Goal: Task Accomplishment & Management: Contribute content

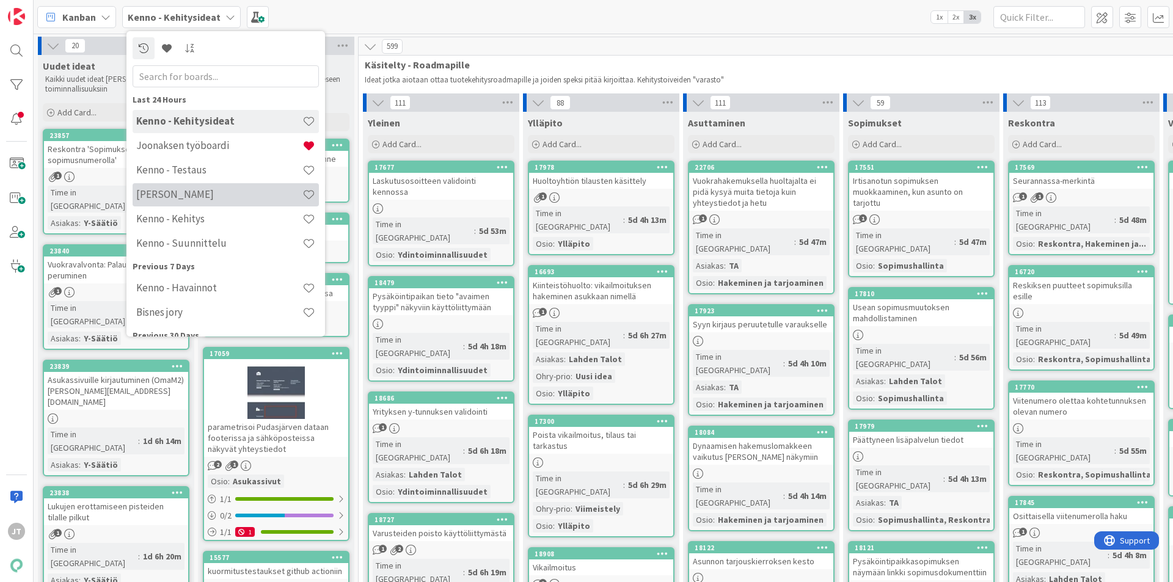
click at [202, 188] on h4 "[PERSON_NAME]" at bounding box center [219, 194] width 166 height 12
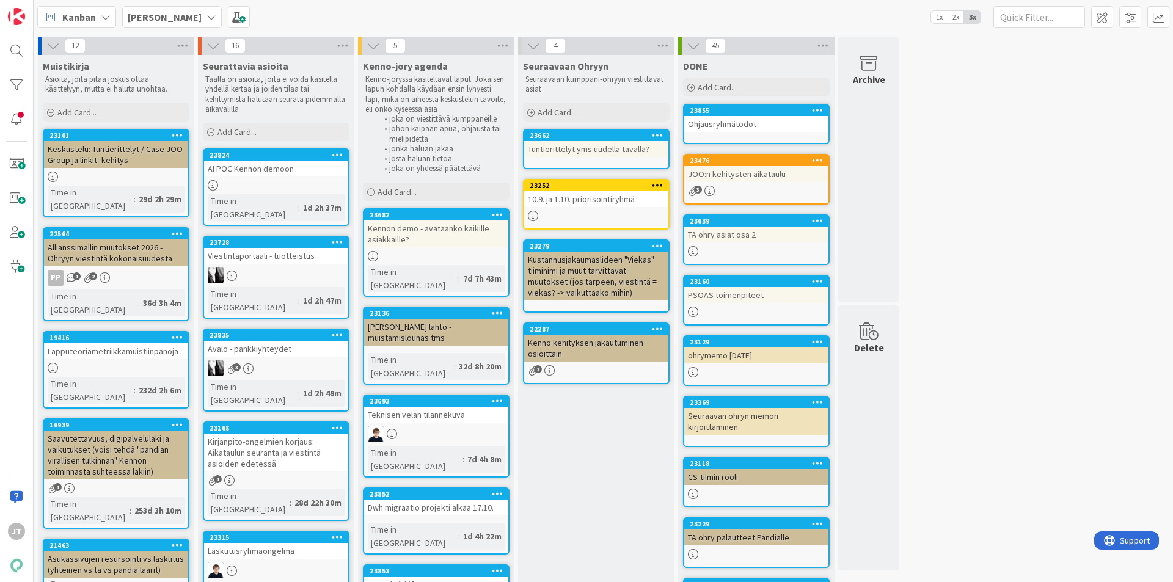
scroll to position [61, 0]
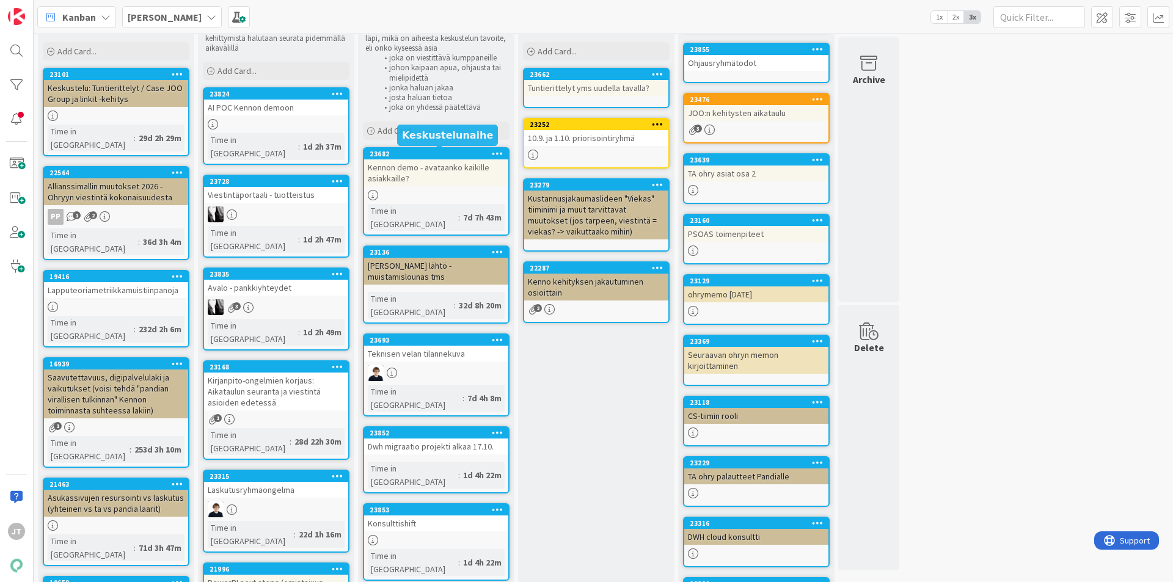
click at [413, 133] on span "Add Card..." at bounding box center [396, 130] width 39 height 11
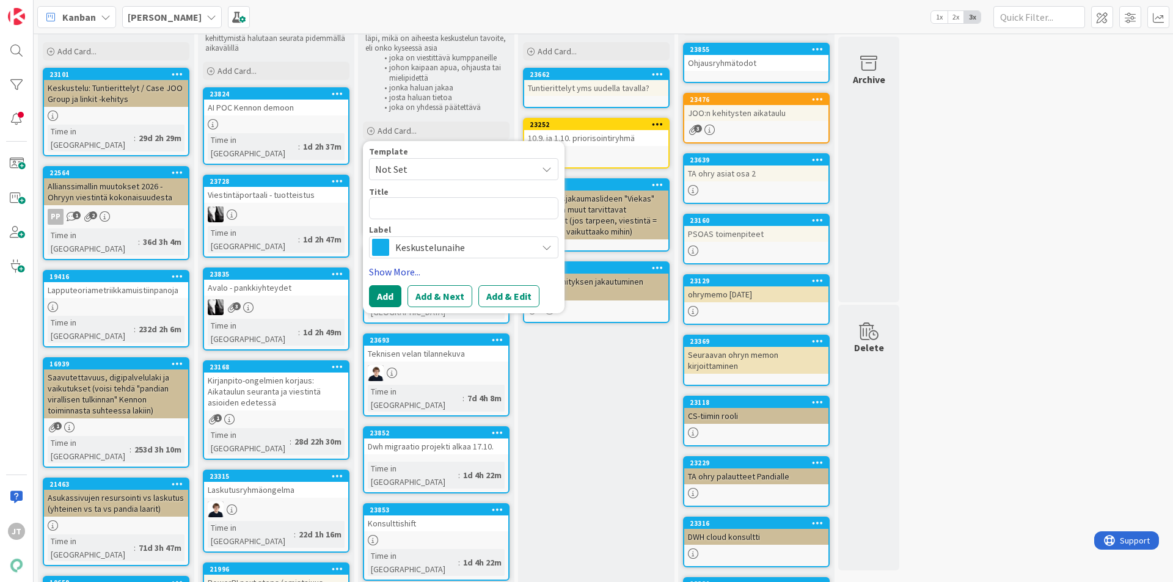
type textarea "x"
type textarea "T"
type textarea "x"
type textarea "Tu"
type textarea "x"
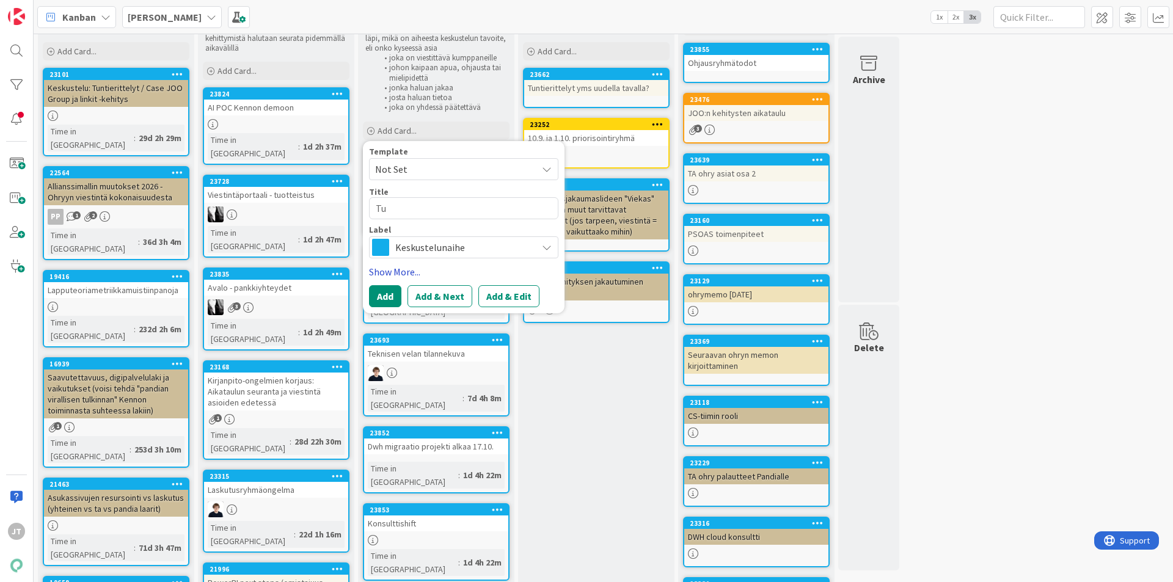
type textarea "Tun"
type textarea "x"
type textarea "Tunt"
type textarea "x"
type textarea "Tunti"
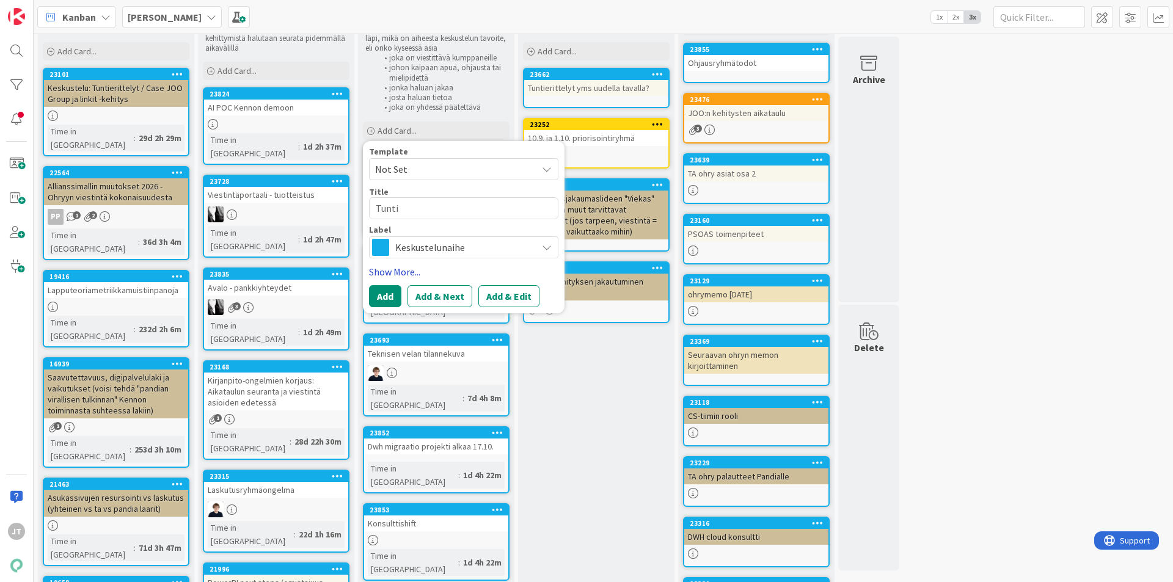
type textarea "x"
type textarea "Tuntik"
type textarea "x"
type textarea "Tuntiki"
type textarea "x"
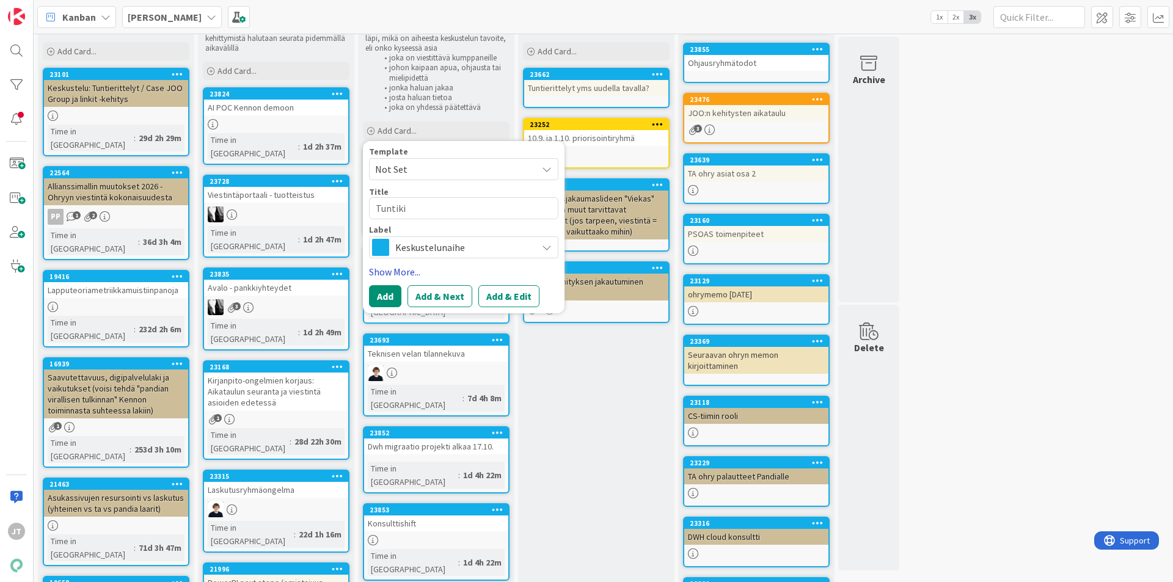
type textarea "Tuntikir"
type textarea "x"
type textarea "Tuntikirj"
type textarea "x"
type textarea "Tuntikirja"
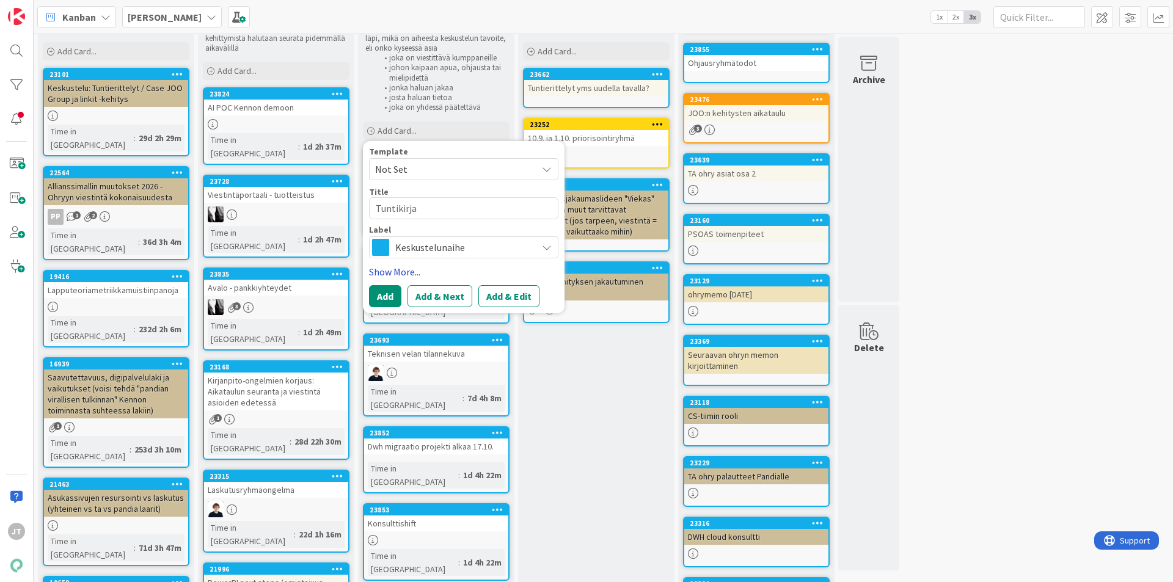
type textarea "x"
type textarea "Tuntikirjau"
type textarea "x"
type textarea "Tuntikirjauk"
type textarea "x"
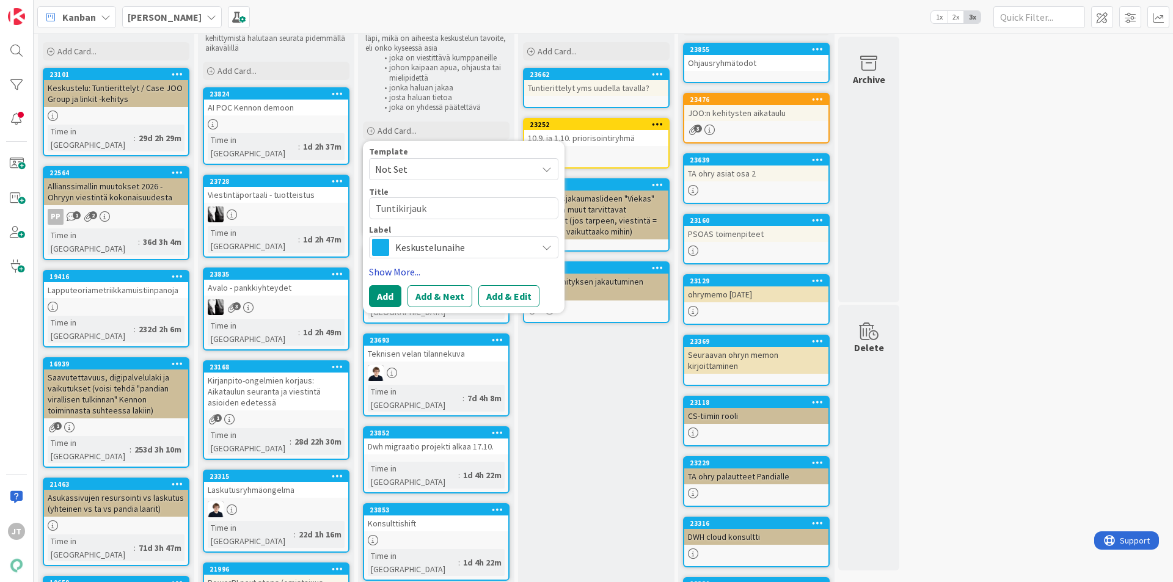
type textarea "Tuntikirjauks"
type textarea "x"
type textarea "Tuntikirjaukse"
type textarea "x"
type textarea "Tuntikirjaukset"
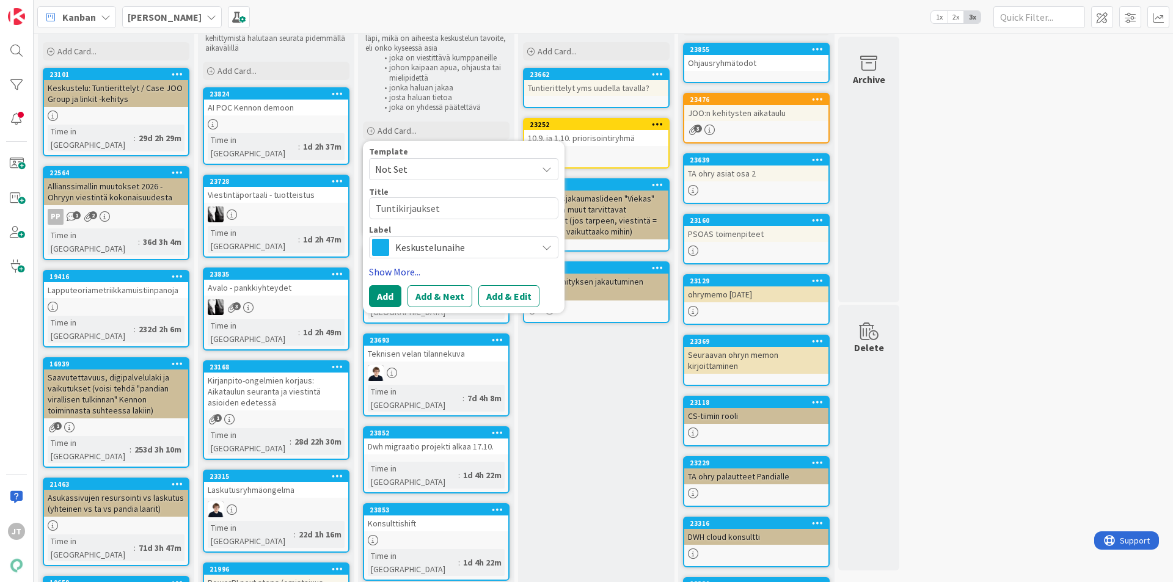
type textarea "x"
type textarea "Tuntikirjaukset"
click at [373, 205] on textarea "Tuntikirjaukset" at bounding box center [463, 208] width 189 height 22
type textarea "x"
type textarea "TTuntikirjaukset"
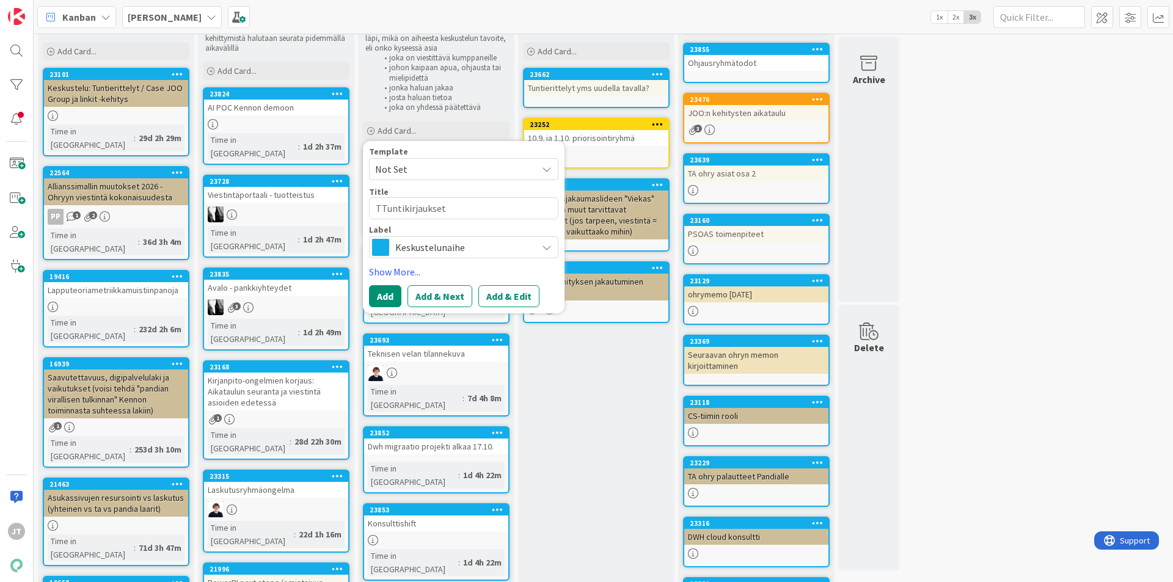
type textarea "x"
type textarea "TuTuntikirjaukset"
type textarea "x"
type textarea "TuoTuntikirjaukset"
type textarea "x"
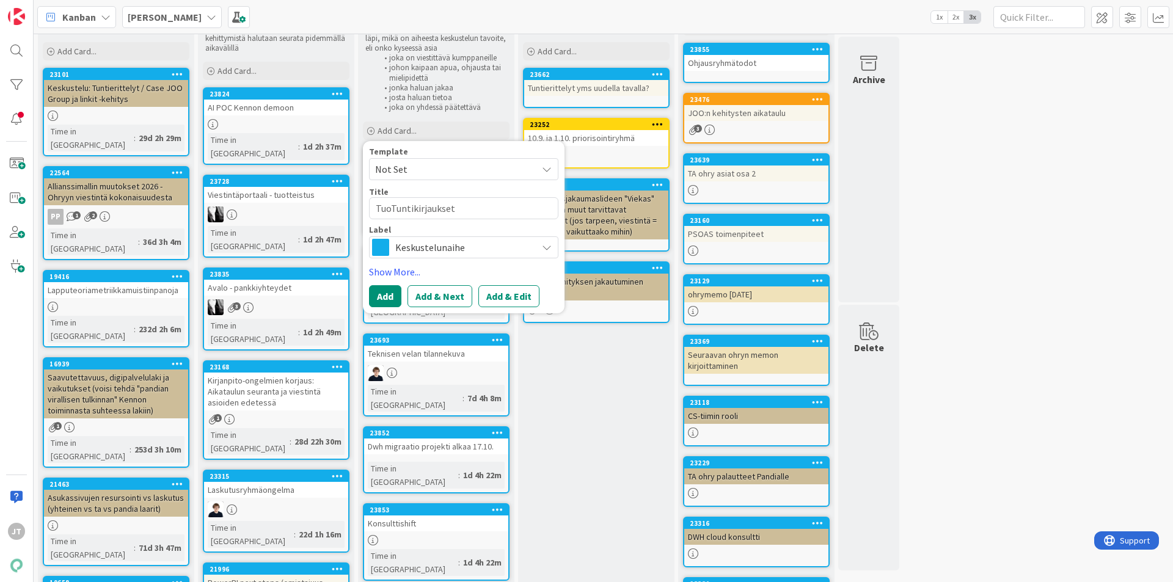
type textarea "TuotTuntikirjaukset"
type textarea "x"
type textarea "TuoteTuntikirjaukset"
type textarea "x"
type textarea "TuotekTuntikirjaukset"
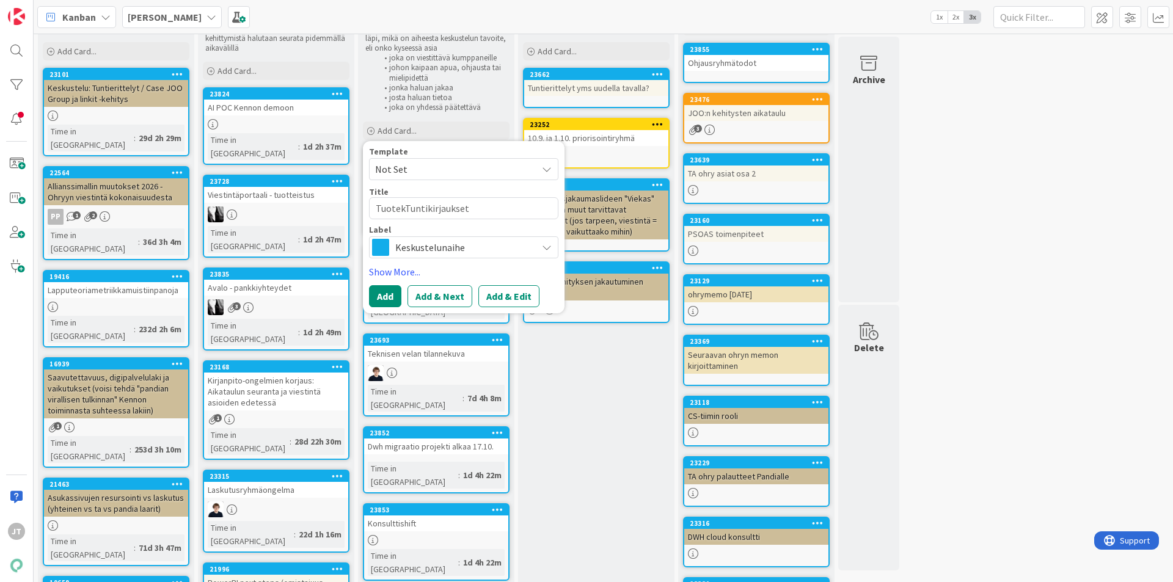
type textarea "x"
type textarea "TuotekeTuntikirjaukset"
type textarea "x"
type textarea "TuotekeiTuntikirjaukset"
type textarea "x"
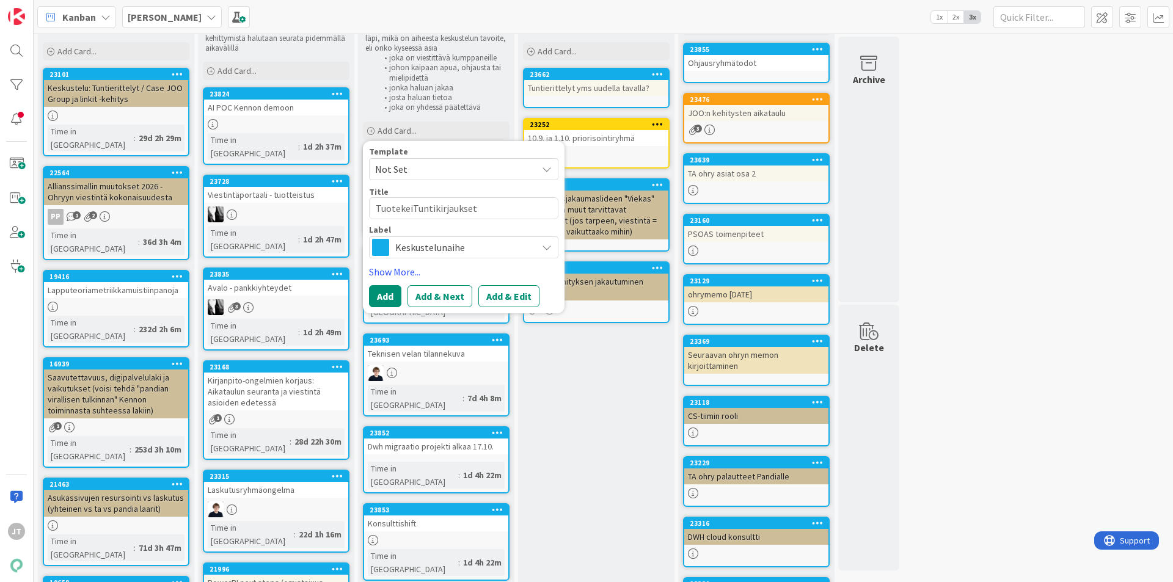
type textarea "TuotekeTuntikirjaukset"
type textarea "x"
type textarea "TuotekehTuntikirjaukset"
type textarea "x"
type textarea "TuotekehiTuntikirjaukset"
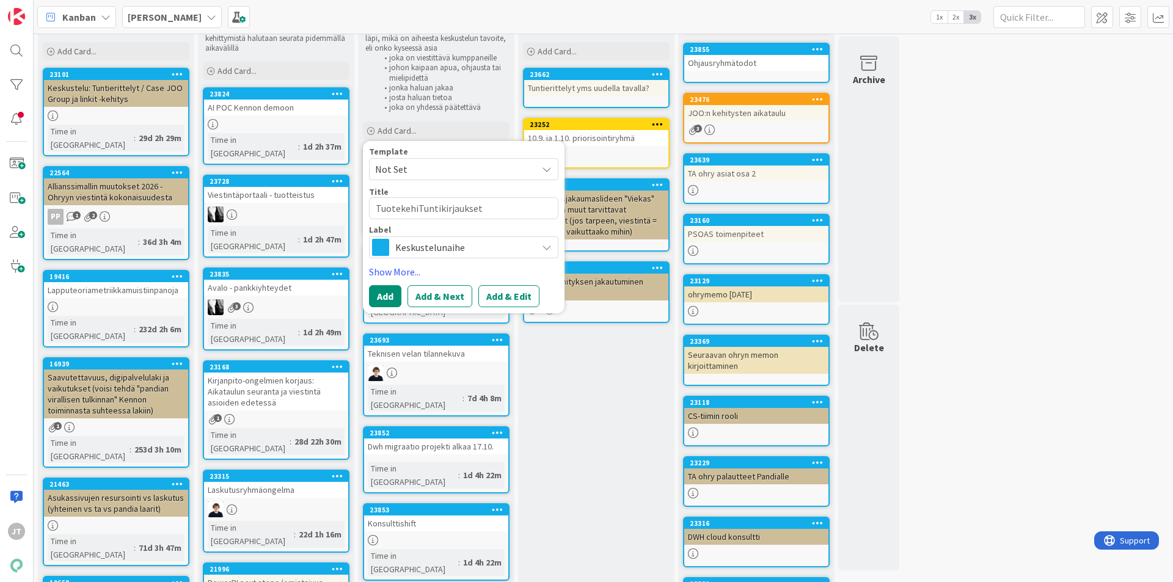
type textarea "x"
type textarea "TuotekehitTuntikirjaukset"
type textarea "x"
type textarea "TuotekehityTuntikirjaukset"
type textarea "x"
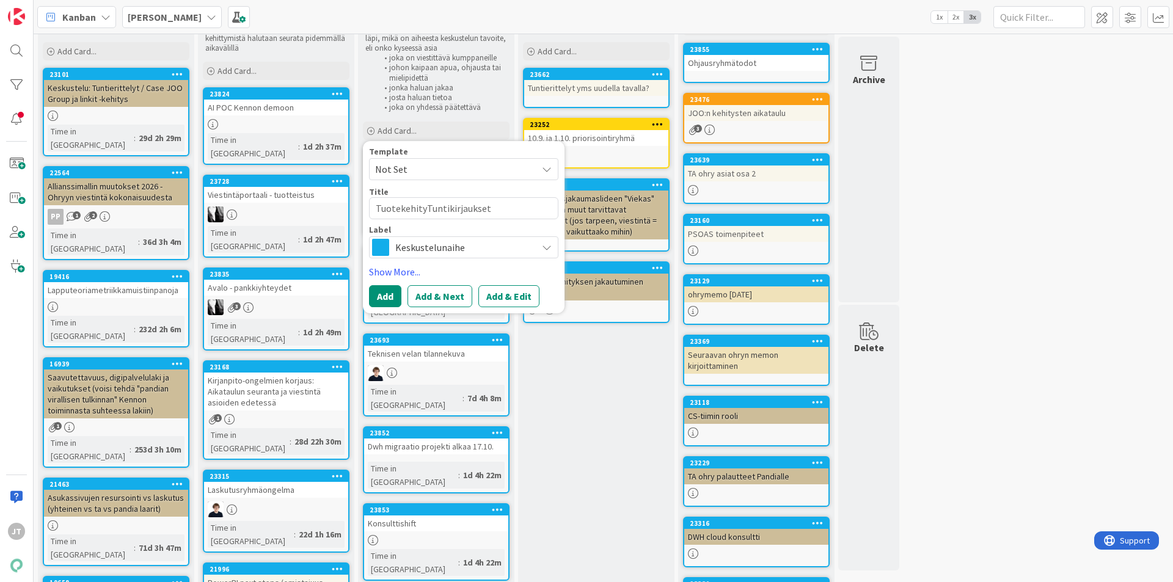
type textarea "TuotekehitysTuntikirjaukset"
type textarea "x"
type textarea "TuotekehitystTuntikirjaukset"
type textarea "x"
type textarea "TuotekehitysteTuntikirjaukset"
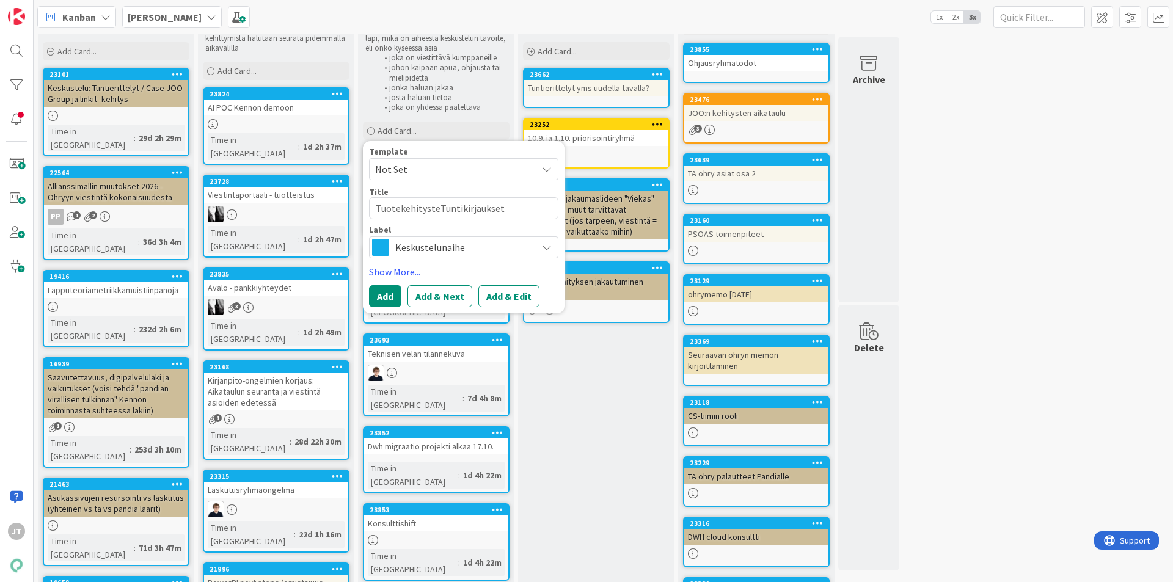
type textarea "x"
type textarea "TuotekehitystenTuntikirjaukset"
type textarea "x"
type textarea "Tuotekehitysten Tuntikirjaukset"
click at [449, 206] on textarea "Tuotekehitysten Tuntikirjaukset" at bounding box center [463, 208] width 189 height 22
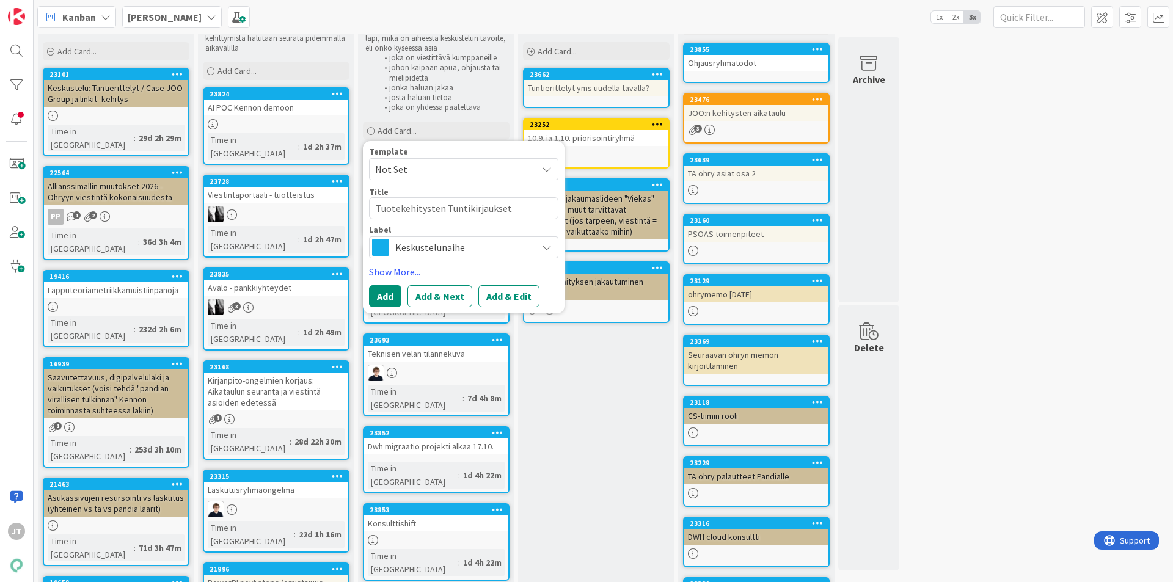
type textarea "x"
type textarea "Tuotekehitysten untikirjaukset"
type textarea "x"
type textarea "Tuotekehitysten tuntikirjaukset"
click at [503, 200] on textarea "Tuotekehitysten tuntikirjaukset" at bounding box center [463, 208] width 189 height 22
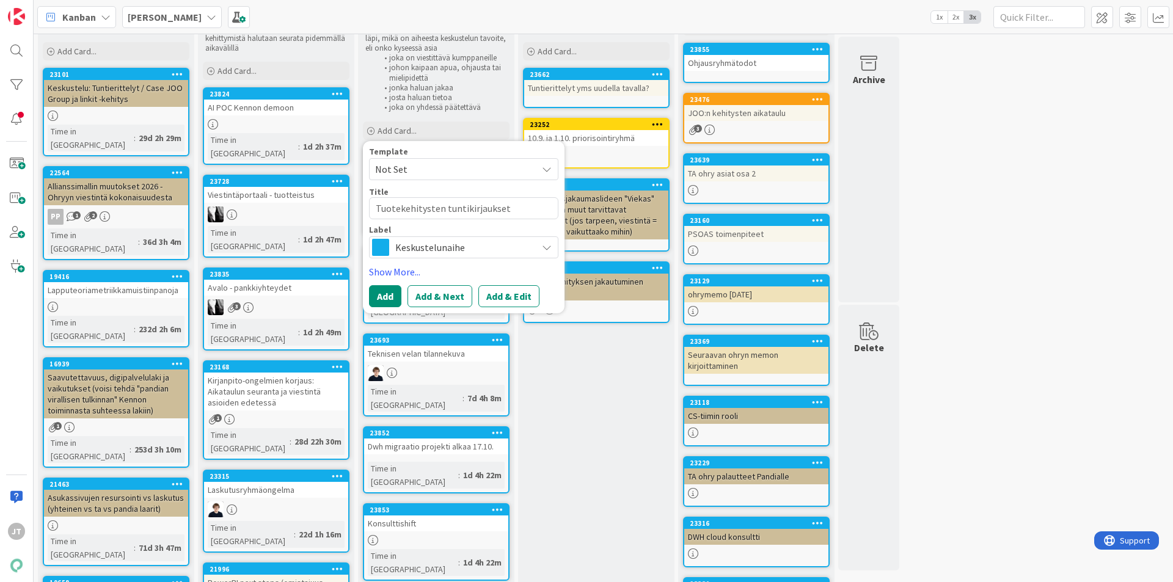
click at [376, 206] on textarea "Tuotekehitysten tuntikirjaukset" at bounding box center [463, 208] width 189 height 22
type textarea "x"
type textarea "ATuotekehitysten tuntikirjaukset"
type textarea "x"
type textarea "AsTuotekehitysten tuntikirjaukset"
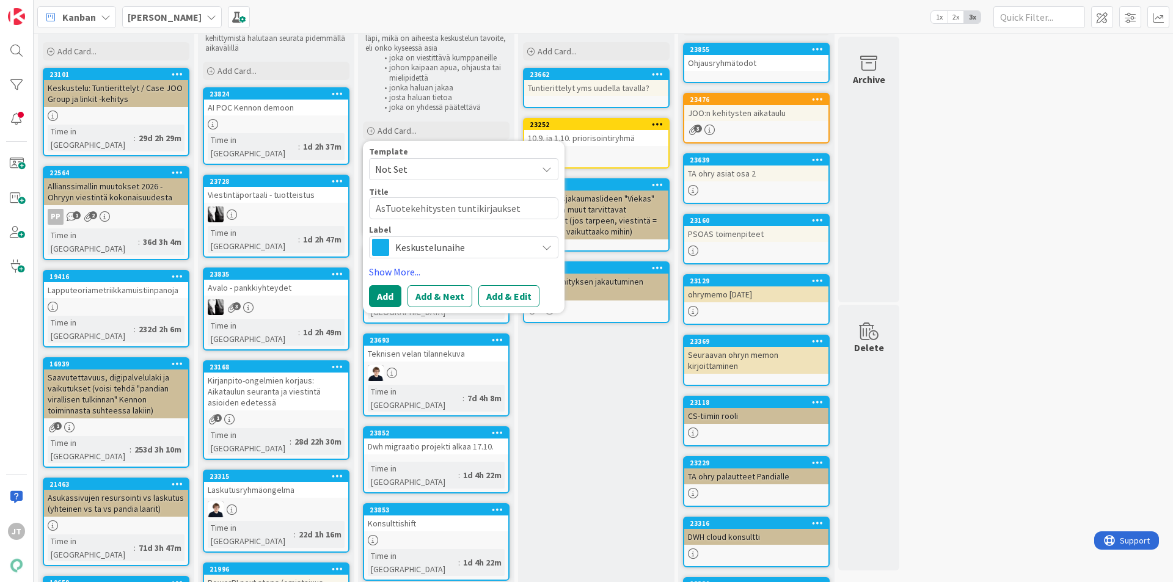
type textarea "x"
type textarea "AsaTuotekehitysten tuntikirjaukset"
type textarea "x"
type textarea "AsTuotekehitysten tuntikirjaukset"
type textarea "x"
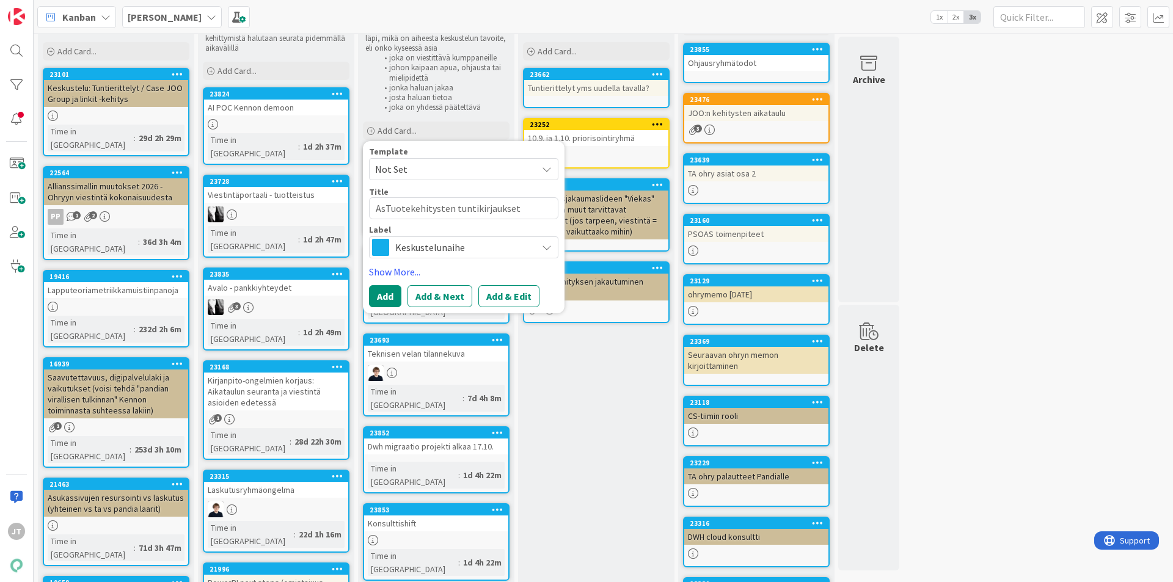
type textarea "AsiTuotekehitysten tuntikirjaukset"
type textarea "x"
type textarea "AsiaTuotekehitysten tuntikirjaukset"
type textarea "x"
type textarea "AsiakTuotekehitysten tuntikirjaukset"
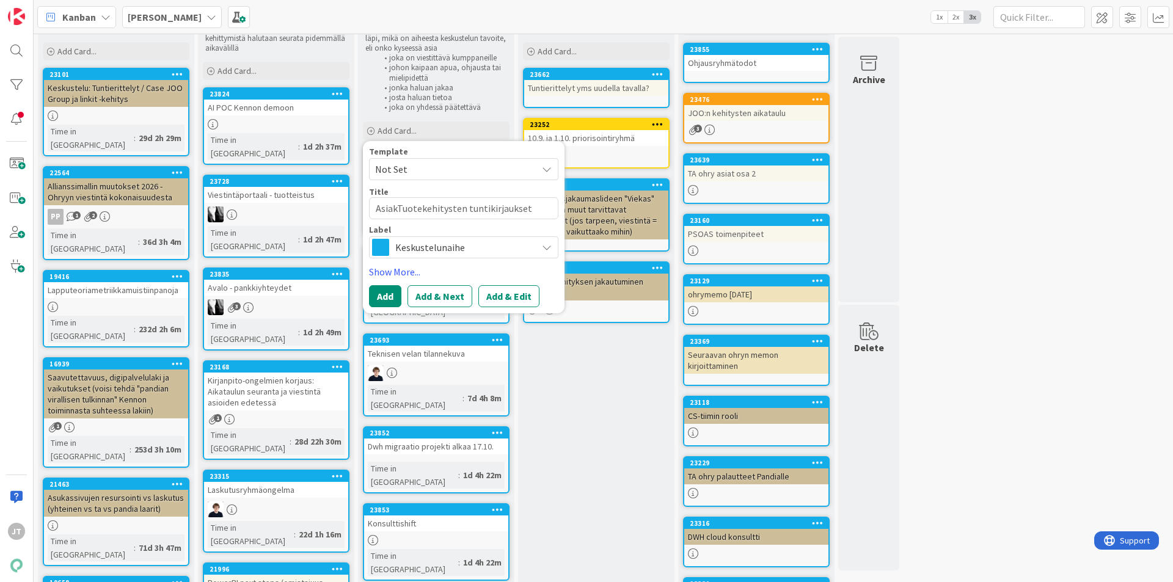
type textarea "x"
type textarea "AsiakaTuotekehitysten tuntikirjaukset"
type textarea "x"
type textarea "AsiakasTuotekehitysten tuntikirjaukset"
type textarea "x"
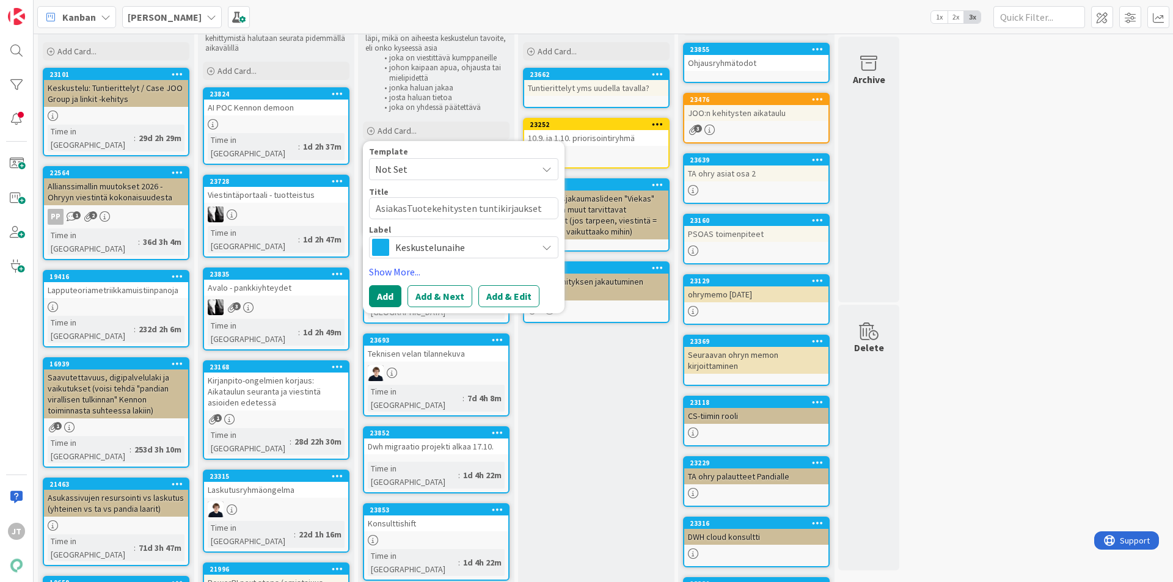
type textarea "AsiakaskTuotekehitysten tuntikirjaukset"
type textarea "x"
type textarea "AsiakaskoTuotekehitysten tuntikirjaukset"
type textarea "x"
type textarea "AsiakaskohTuotekehitysten tuntikirjaukset"
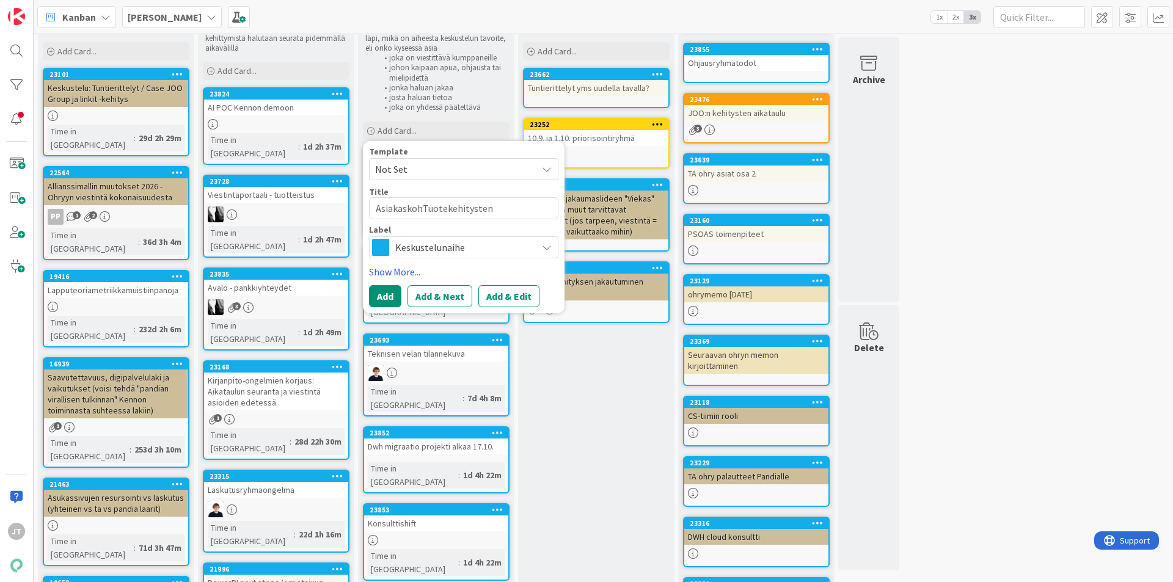
type textarea "x"
type textarea "AsiakaskohtTuotekehitysten tuntikirjaukset"
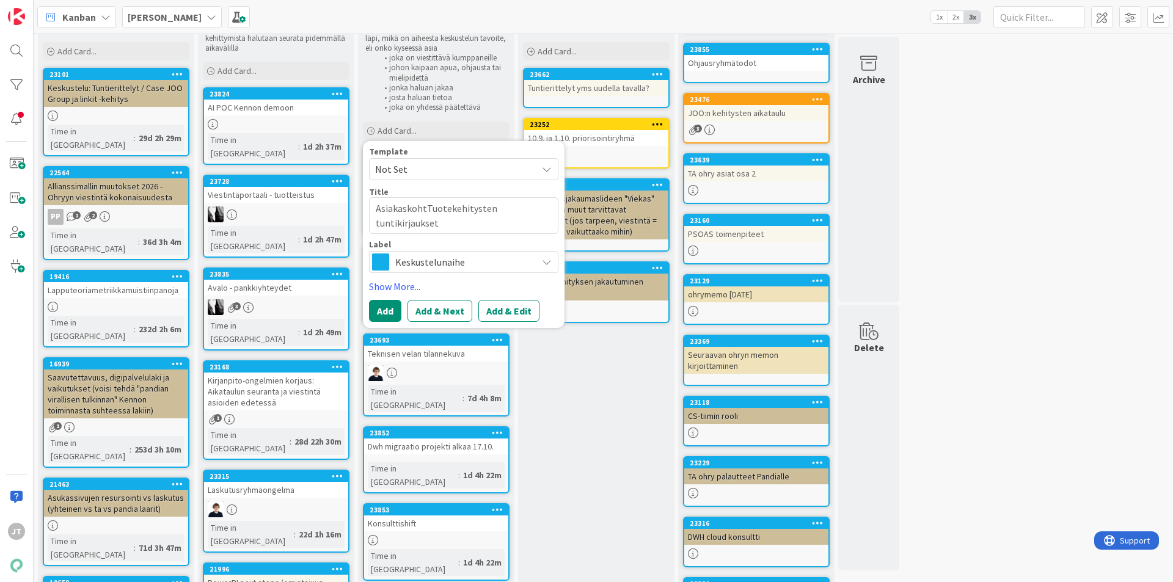
type textarea "x"
type textarea "AsiakaskohtaTuotekehitysten tuntikirjaukset"
type textarea "x"
type textarea "AsiakaskohtaiTuotekehitysten tuntikirjaukset"
type textarea "x"
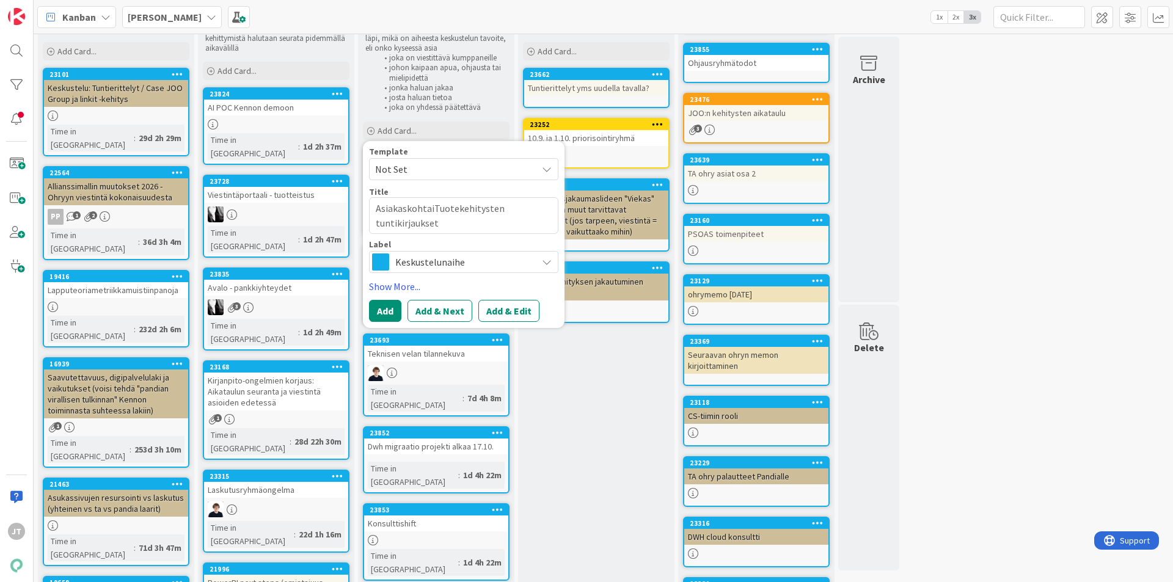
type textarea "AsiakaskohtaisTuotekehitysten tuntikirjaukset"
type textarea "x"
type textarea "AsiakaskohtaiseTuotekehitysten tuntikirjaukset"
type textarea "x"
type textarea "AsiakaskohtaisTuotekehitysten tuntikirjaukset"
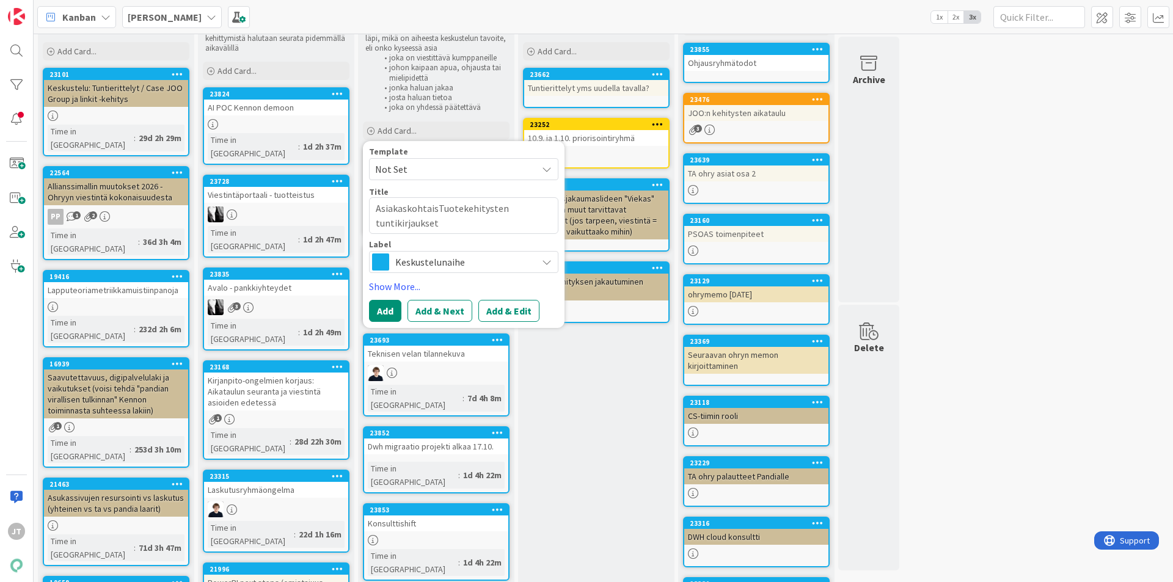
type textarea "x"
type textarea "AsiakaskohtaistTuotekehitysten tuntikirjaukset"
type textarea "x"
type textarea "AsiakaskohtaisteTuotekehitysten tuntikirjaukset"
type textarea "x"
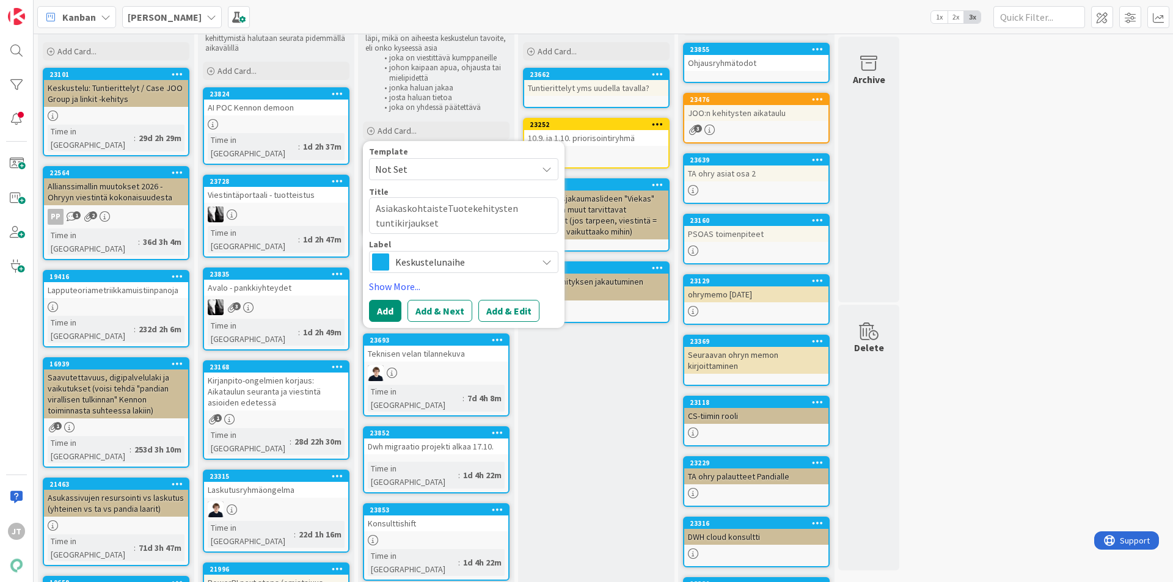
type textarea "AsiakaskohtaistenTuotekehitysten tuntikirjaukset"
type textarea "x"
type textarea "Asiakaskohtaisten Tuotekehitysten tuntikirjaukset"
click at [448, 219] on textarea "Asiakaskohtaisten Tuotekehitysten tuntikirjaukset" at bounding box center [463, 215] width 189 height 37
type textarea "x"
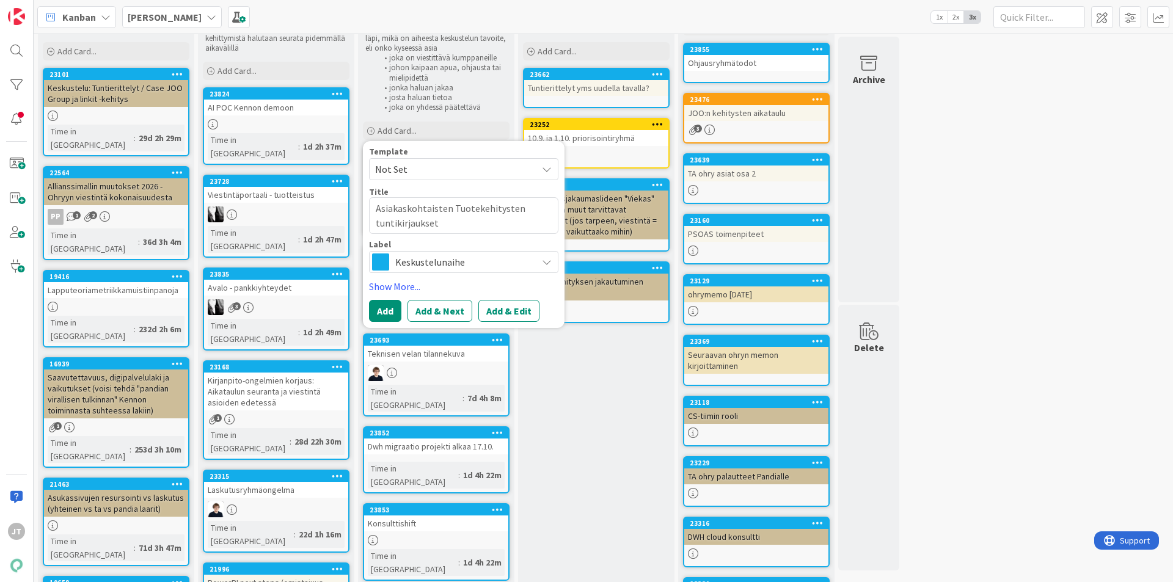
type textarea "Asiakaskohtaisten Tuotekehitysten tuntikirjaukset -"
type textarea "x"
type textarea "Asiakaskohtaisten Tuotekehitysten tuntikirjaukset -"
type textarea "x"
type textarea "Asiakaskohtaisten Tuotekehitysten tuntikirjaukset -"
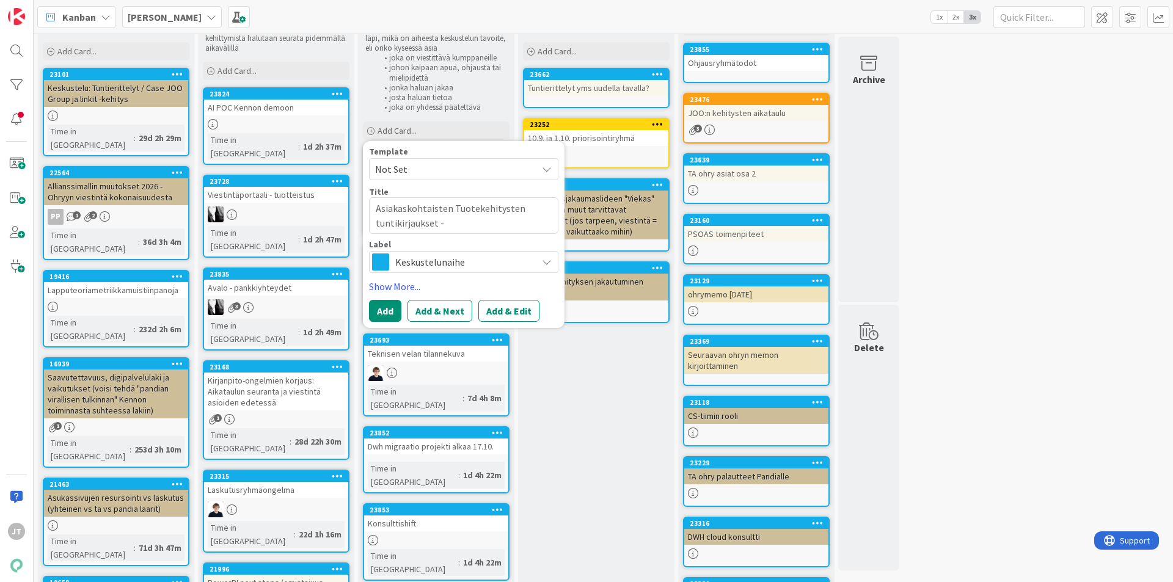
type textarea "x"
type textarea "Asiakaskohtaisten Tuotekehitysten tuntikirjaukset -"
type textarea "x"
type textarea "Asiakaskohtaisten Tuotekehitysten tuntikirjaukset - p"
type textarea "x"
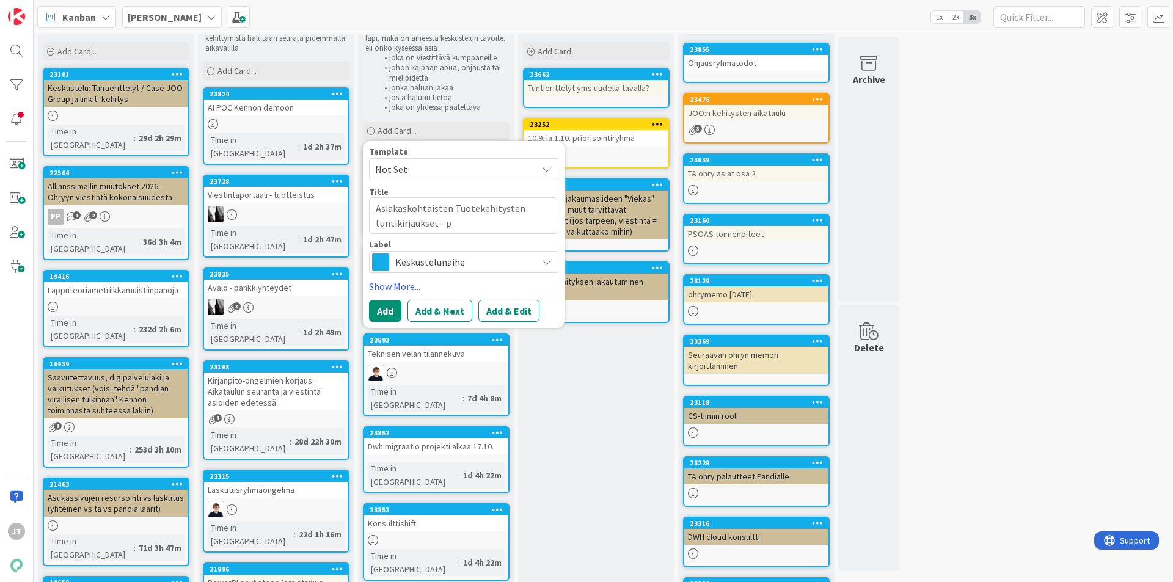
type textarea "Asiakaskohtaisten Tuotekehitysten tuntikirjaukset - pr"
type textarea "x"
type textarea "Asiakaskohtaisten Tuotekehitysten tuntikirjaukset - pro"
type textarea "x"
type textarea "Asiakaskohtaisten Tuotekehitysten tuntikirjaukset - pros"
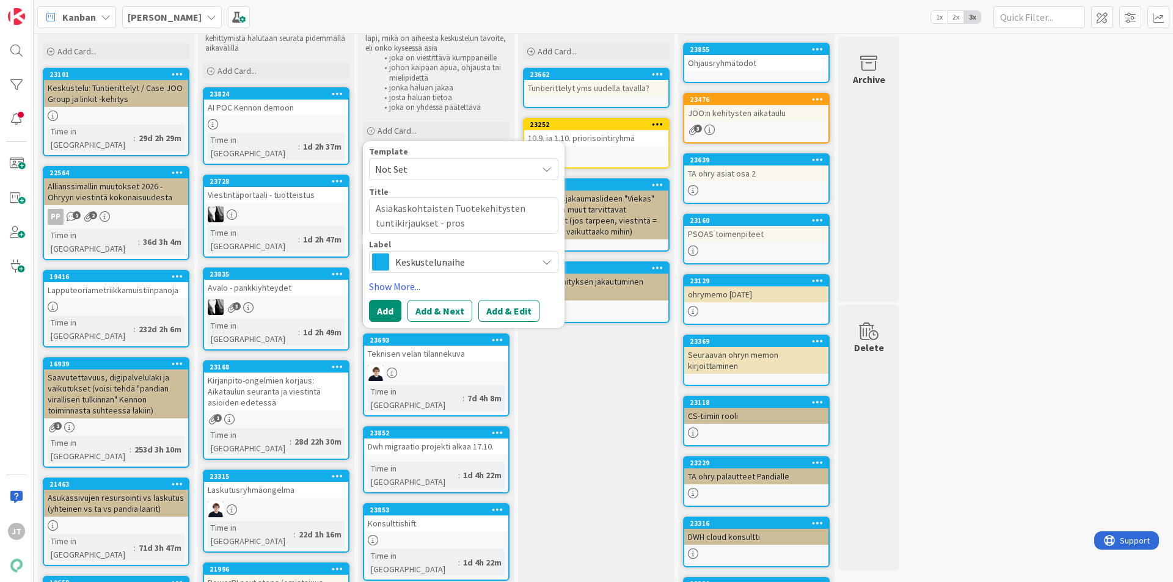
type textarea "x"
type textarea "Asiakaskohtaisten Tuotekehitysten tuntikirjaukset - prose"
type textarea "x"
type textarea "Asiakaskohtaisten Tuotekehitysten tuntikirjaukset - proses"
type textarea "x"
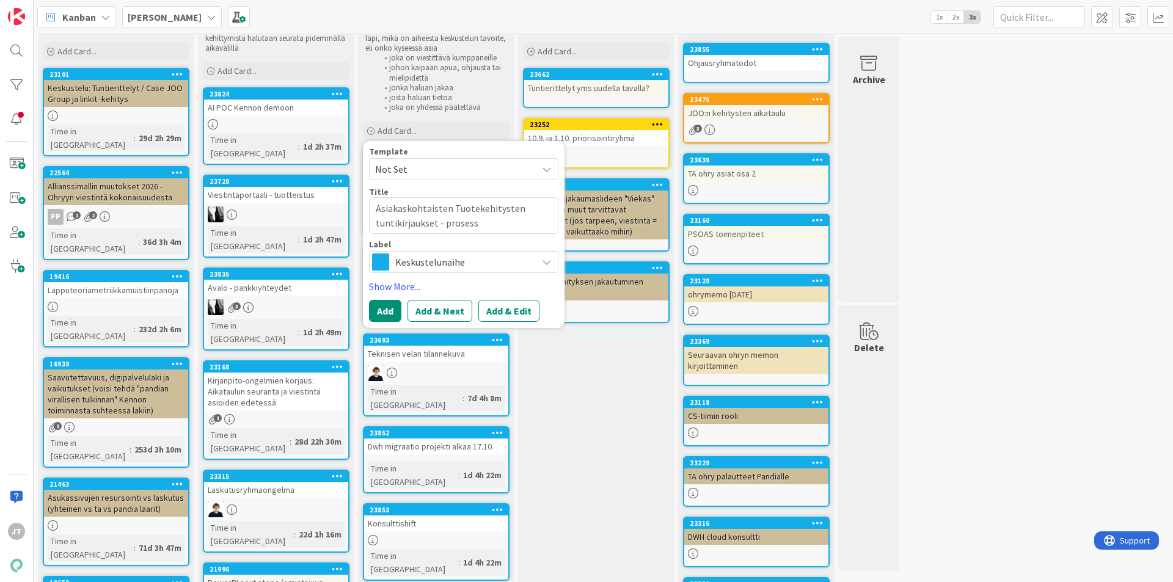
type textarea "Asiakaskohtaisten Tuotekehitysten tuntikirjaukset - prosesso"
type textarea "x"
type textarea "Asiakaskohtaisten Tuotekehitysten tuntikirjaukset - prosesso"
type textarea "x"
type textarea "Asiakaskohtaisten Tuotekehitysten tuntikirjaukset - prosesso"
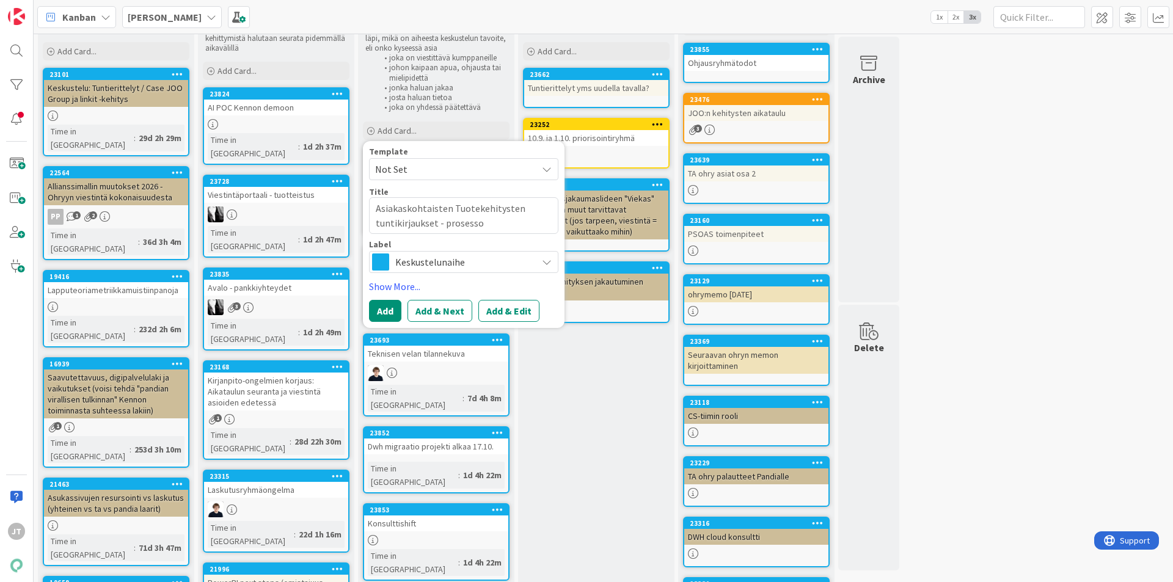
type textarea "x"
type textarea "Asiakaskohtaisten Tuotekehitysten tuntikirjaukset - prosess"
type textarea "x"
type textarea "Asiakaskohtaisten Tuotekehitysten tuntikirjaukset - prosessi"
type textarea "x"
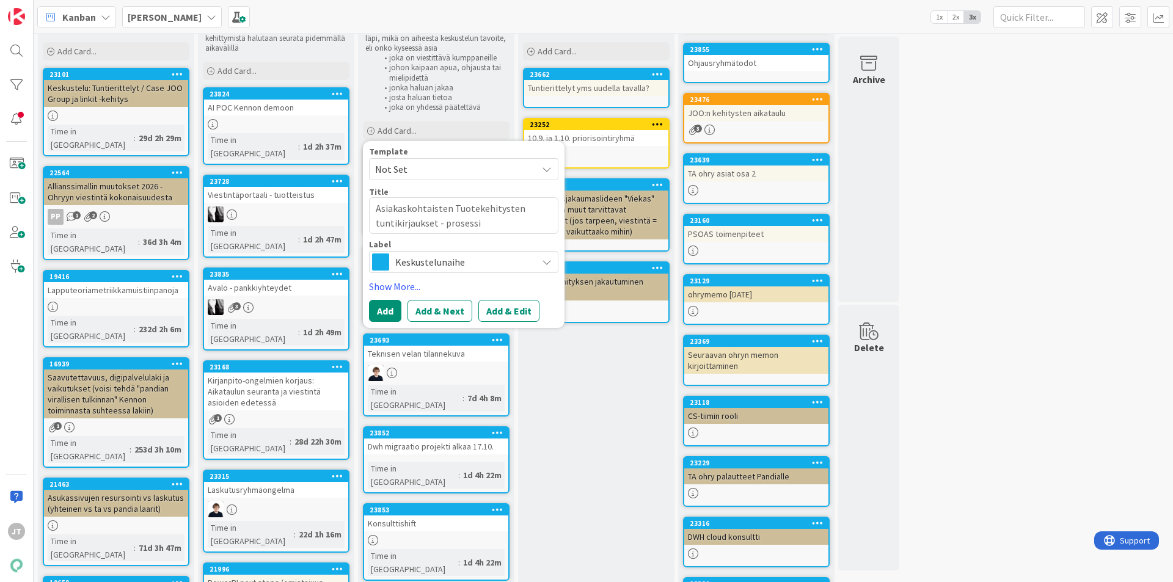
type textarea "Asiakaskohtaisten Tuotekehitysten tuntikirjaukset - prosessi"
type textarea "x"
type textarea "Asiakaskohtaisten Tuotekehitysten tuntikirjaukset - prosessi p"
type textarea "x"
type textarea "Asiakaskohtaisten Tuotekehitysten tuntikirjaukset - prosessi po"
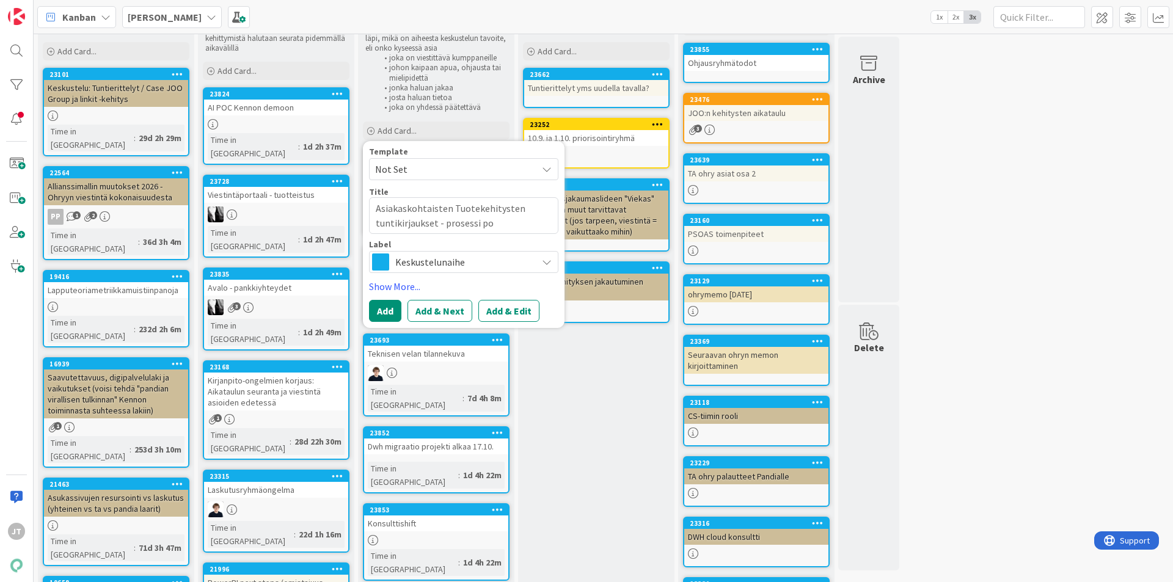
type textarea "x"
type textarea "Asiakaskohtaisten Tuotekehitysten tuntikirjaukset - prosessi poh"
type textarea "x"
type textarea "Asiakaskohtaisten Tuotekehitysten tuntikirjaukset - prosessi pohd"
type textarea "x"
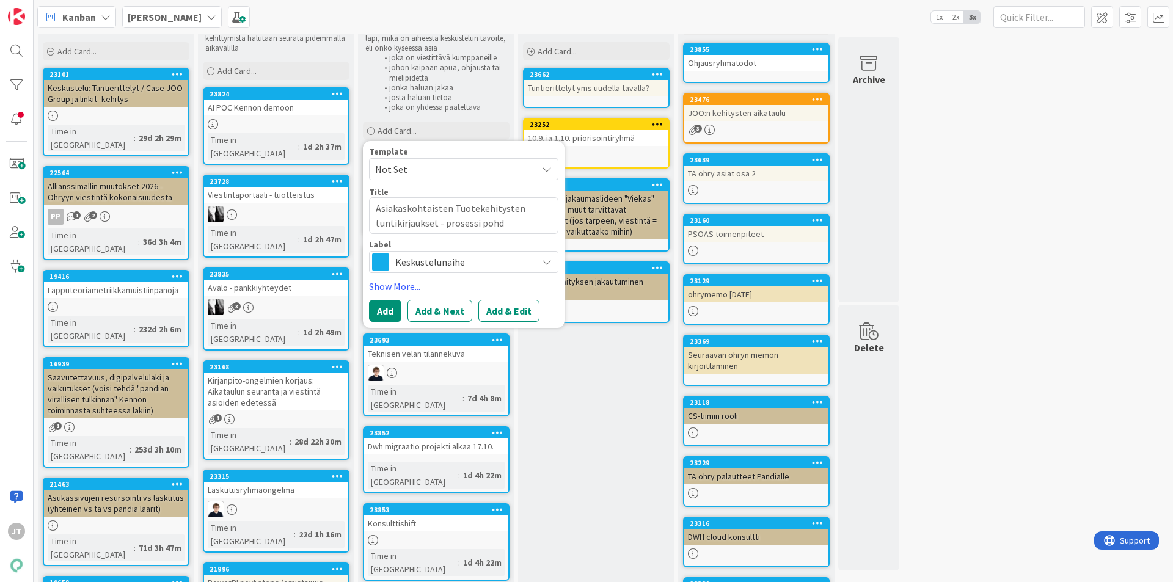
type textarea "Asiakaskohtaisten Tuotekehitysten tuntikirjaukset - prosessi pohdi"
type textarea "x"
type textarea "Asiakaskohtaisten Tuotekehitysten tuntikirjaukset - prosessi pohdit"
type textarea "x"
type textarea "Asiakaskohtaisten Tuotekehitysten tuntikirjaukset - prosessi pohditt"
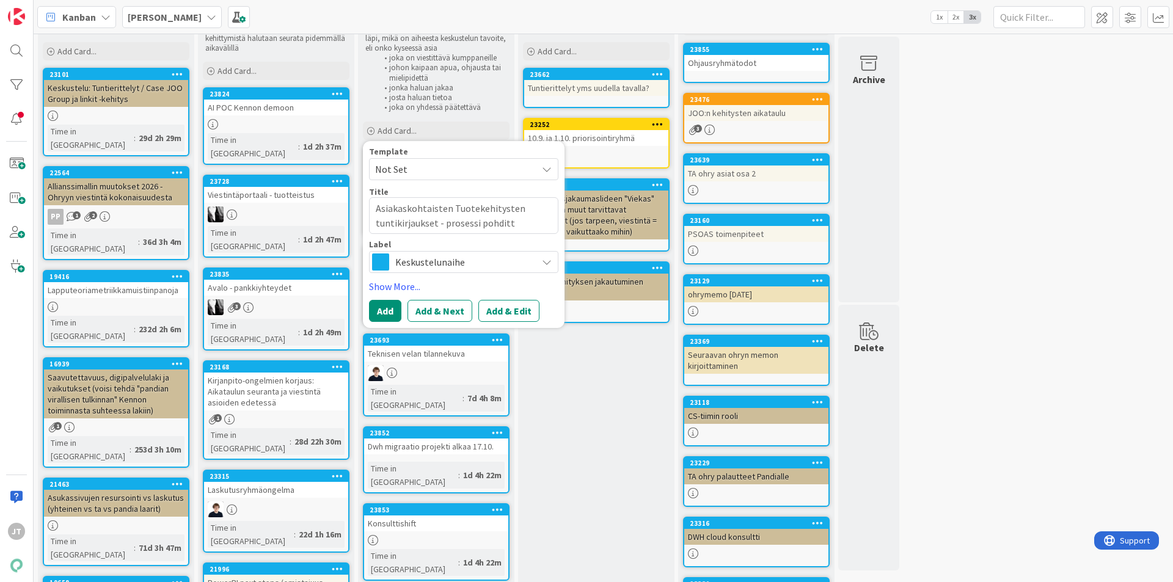
type textarea "x"
type textarea "Asiakaskohtaisten Tuotekehitysten tuntikirjaukset - prosessi pohditta"
type textarea "x"
type textarea "Asiakaskohtaisten Tuotekehitysten tuntikirjaukset - prosessi pohdittav"
type textarea "x"
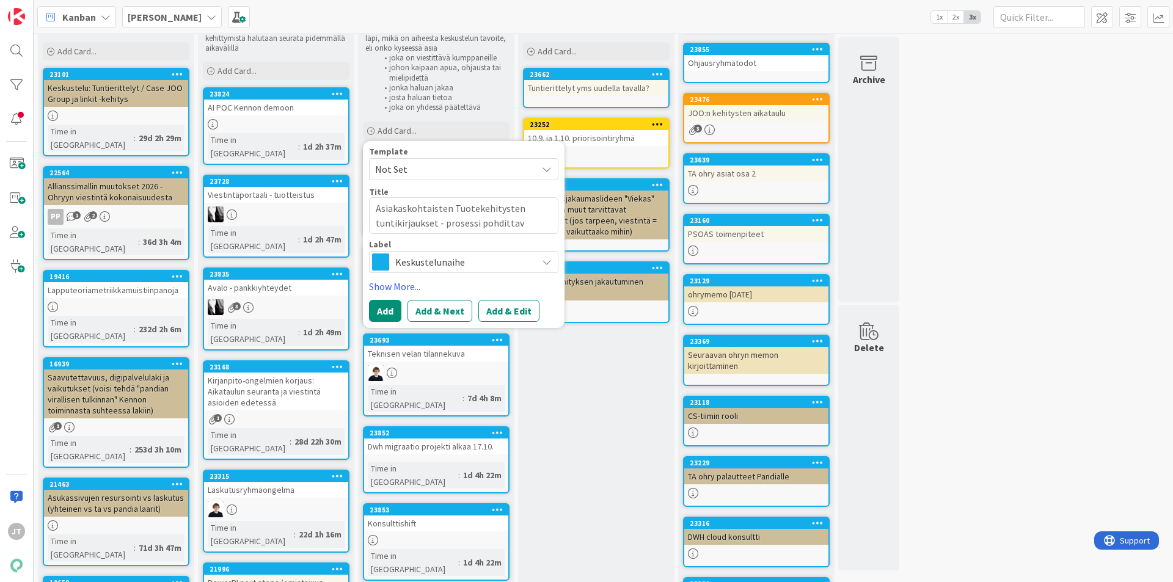
type textarea "Asiakaskohtaisten Tuotekehitysten tuntikirjaukset - prosessi pohdittava"
click at [459, 208] on textarea "Asiakaskohtaisten Tuotekehitysten tuntikirjaukset - prosessi pohdittava" at bounding box center [463, 215] width 189 height 37
type textarea "x"
type textarea "Asiakaskohtaisten uotekehitysten tuntikirjaukset - prosessi pohdittava"
type textarea "x"
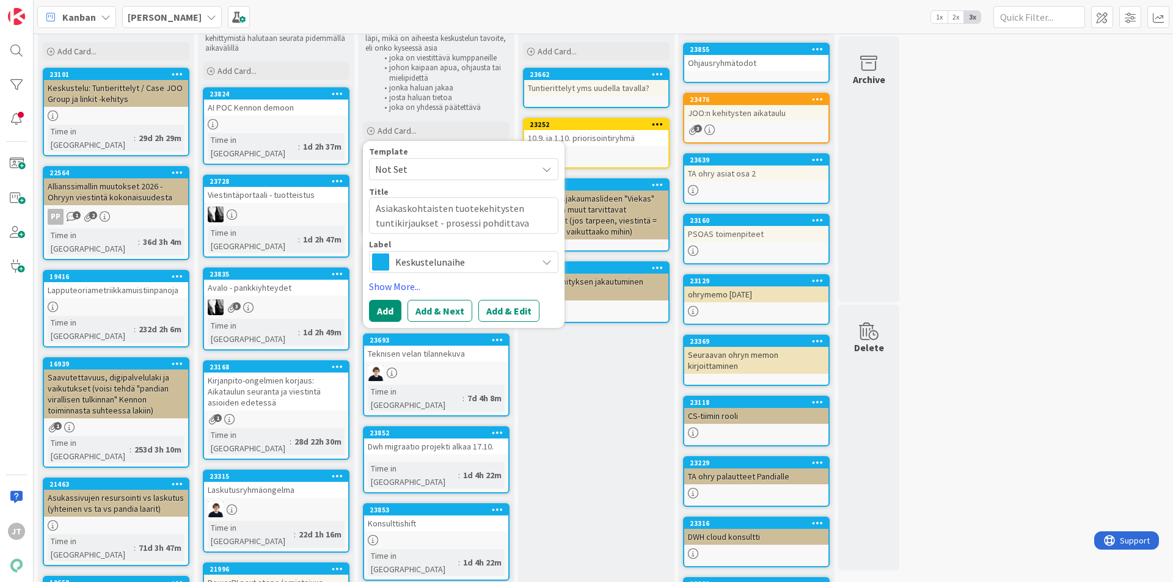
type textarea "Asiakaskohtaisten tuotekehitysten tuntikirjaukset - prosessi pohdittava"
click at [495, 234] on div "Template Not Set Title 71 / 128 Asiakaskohtaisten tuotekehitysten tuntikirjauks…" at bounding box center [463, 210] width 189 height 126
click at [491, 220] on textarea "Asiakaskohtaisten tuotekehitysten tuntikirjaukset - prosessi pohdittava" at bounding box center [463, 215] width 189 height 37
click at [505, 303] on button "Add & Edit" at bounding box center [508, 311] width 61 height 22
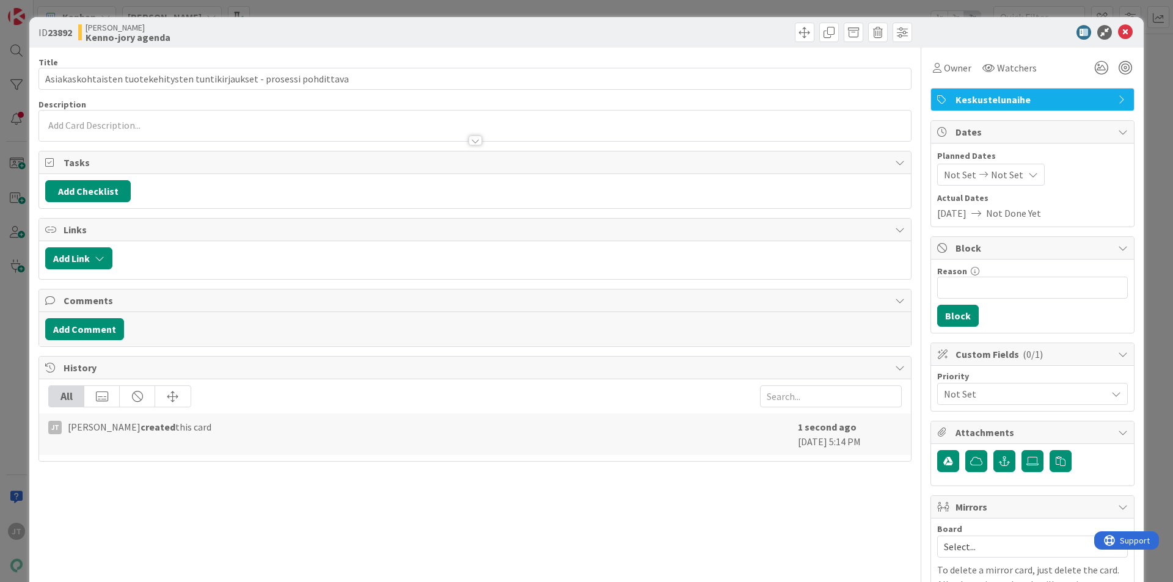
click at [240, 131] on div at bounding box center [475, 134] width 872 height 13
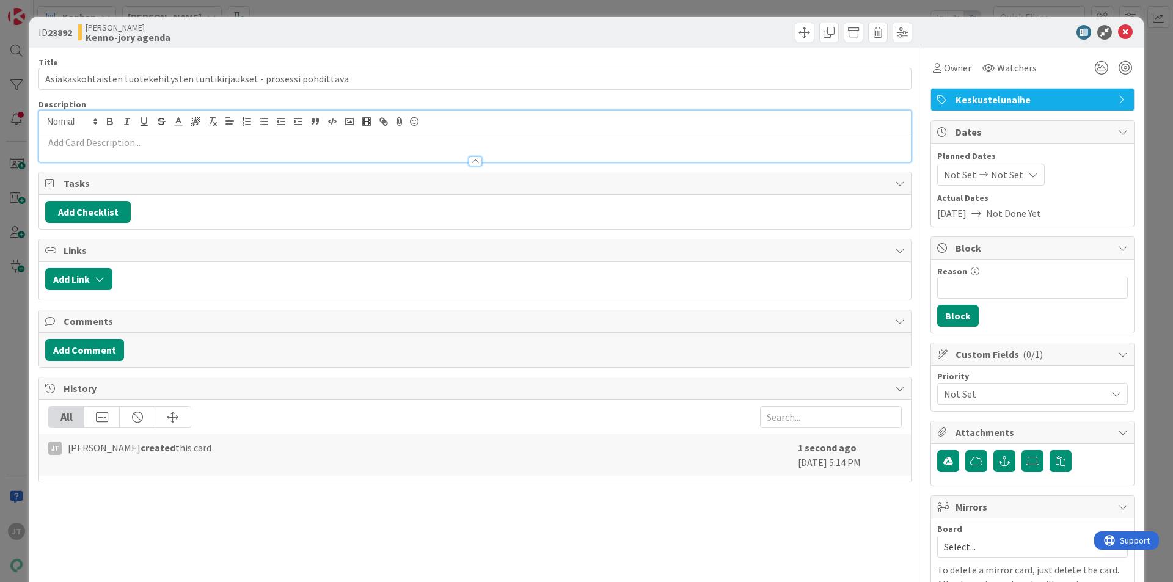
click at [243, 149] on div at bounding box center [475, 155] width 872 height 13
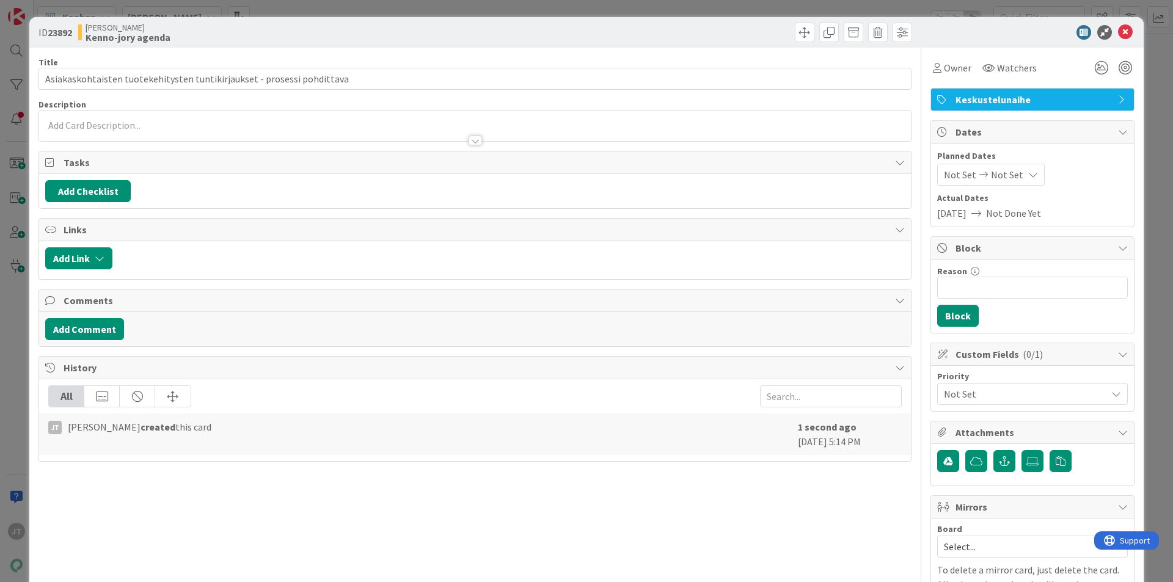
click at [197, 127] on p at bounding box center [474, 125] width 859 height 14
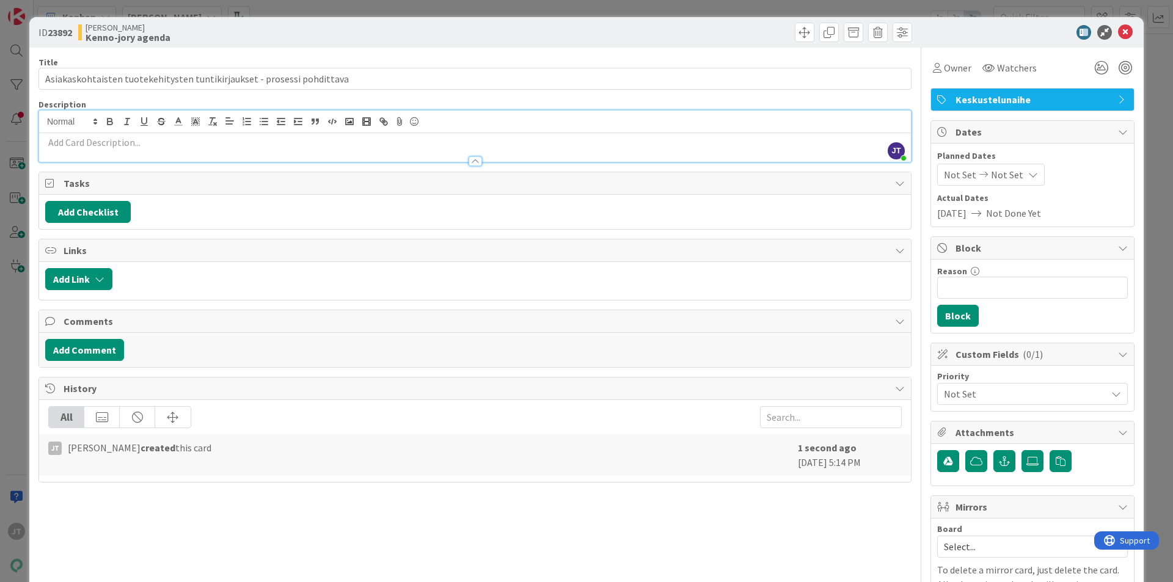
click at [97, 144] on p at bounding box center [474, 143] width 859 height 14
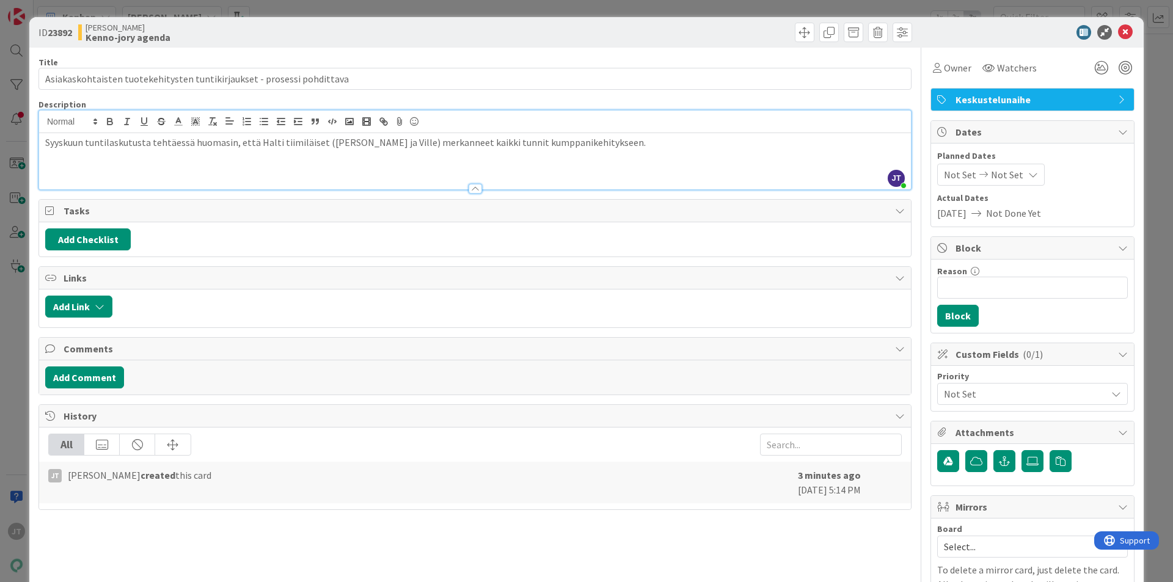
click at [616, 150] on p at bounding box center [474, 157] width 859 height 14
click at [616, 144] on p "Syyskuun tuntilaskutusta tehtäessä huomasin, että Halti tiimiläiset ([PERSON_NA…" at bounding box center [474, 143] width 859 height 14
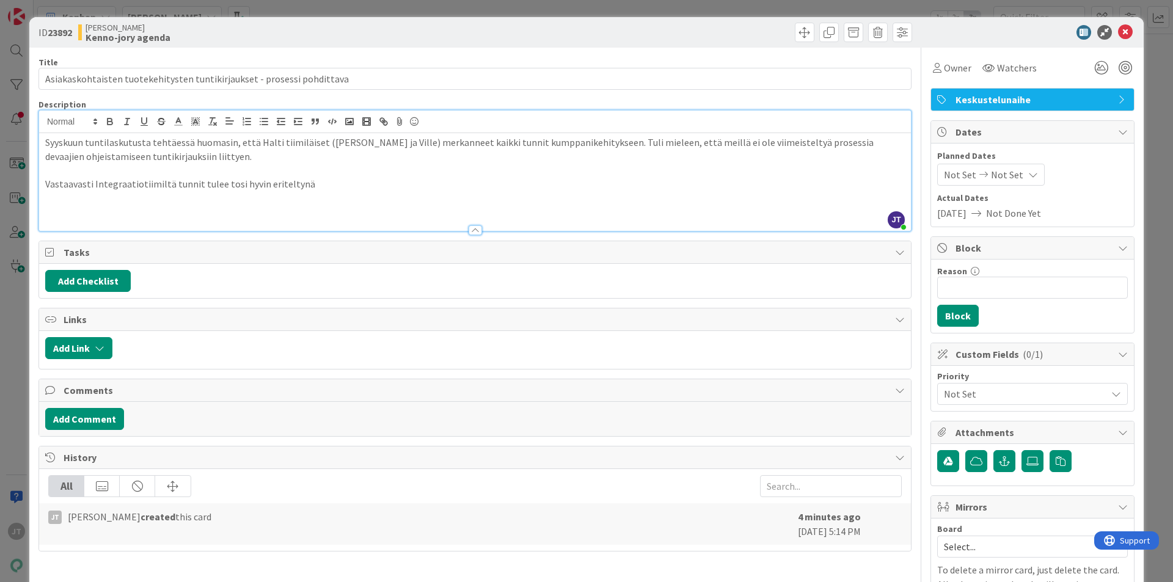
click at [217, 183] on p "Vastaavasti Integraatiotiimiltä tunnit tulee tosi hyvin eriteltynä" at bounding box center [474, 184] width 859 height 14
click at [344, 190] on p "Vastaavasti Integraatiotiimiltä tunnit tulee tosi hyvin eriteltynä" at bounding box center [474, 184] width 859 height 14
click at [95, 184] on p "Vastaavasti Integraatiotiimiltä tunnit tulee tosi hyvin eriteltynä" at bounding box center [474, 184] width 859 height 14
click at [326, 185] on p "Vastaavasti integraatiotiimiltä tunnit tulee tosi hyvin eriteltynä" at bounding box center [474, 184] width 859 height 14
click at [519, 186] on p "Vastaavasti integraatiotiimiltä tunnit tulee tosi hyvin eriteltynä (Kokeneita k…" at bounding box center [474, 184] width 859 height 14
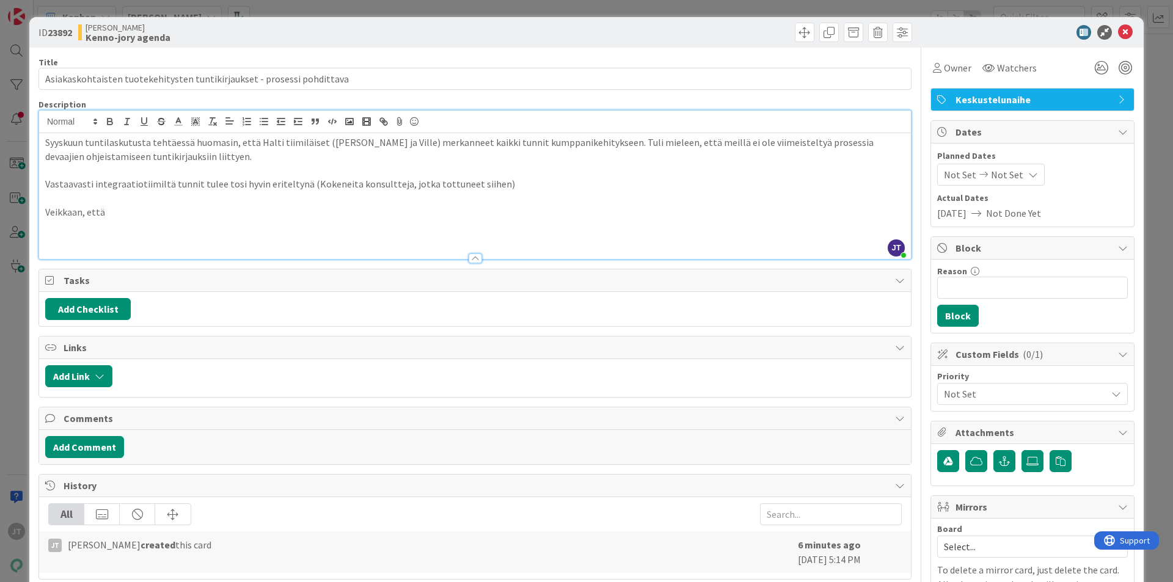
click at [236, 158] on p "Syyskuun tuntilaskutusta tehtäessä huomasin, että Halti tiimiläiset ([PERSON_NA…" at bounding box center [474, 149] width 859 height 27
drag, startPoint x: 207, startPoint y: 156, endPoint x: 445, endPoint y: 167, distance: 238.4
click at [445, 167] on div "Syyskuun tuntilaskutusta tehtäessä huomasin, että Halti tiimiläiset ([PERSON_NA…" at bounding box center [475, 196] width 872 height 126
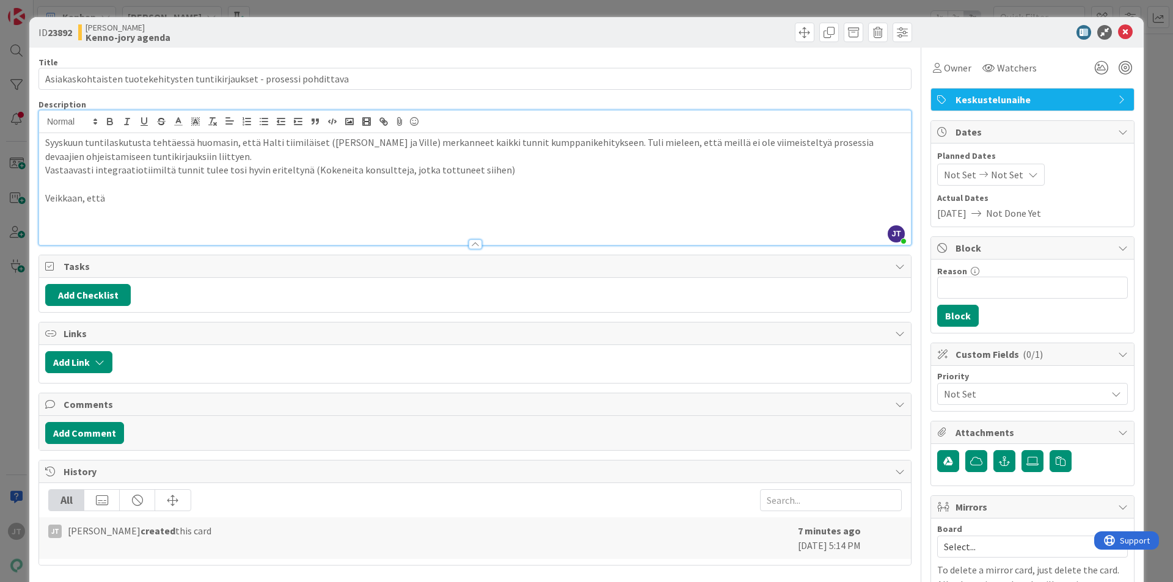
click at [187, 180] on p at bounding box center [474, 184] width 859 height 14
click at [236, 158] on p "Syyskuun tuntilaskutusta tehtäessä huomasin, että Halti tiimiläiset ([PERSON_NA…" at bounding box center [474, 149] width 859 height 27
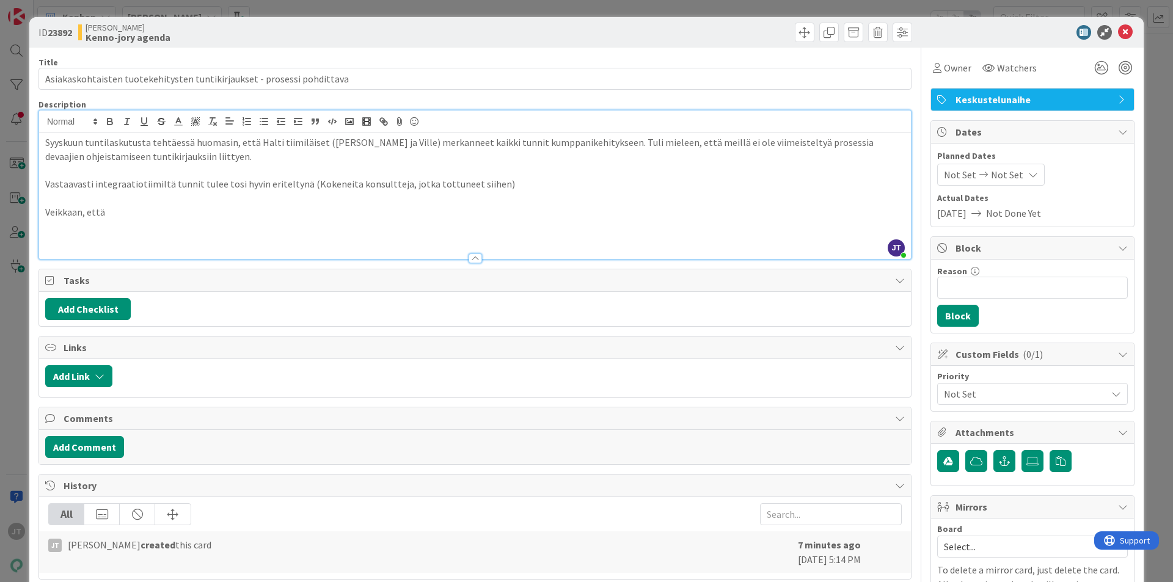
click at [138, 201] on p at bounding box center [474, 198] width 859 height 14
click at [137, 203] on p at bounding box center [474, 198] width 859 height 14
click at [136, 209] on p "Veikkaan, että" at bounding box center [474, 212] width 859 height 14
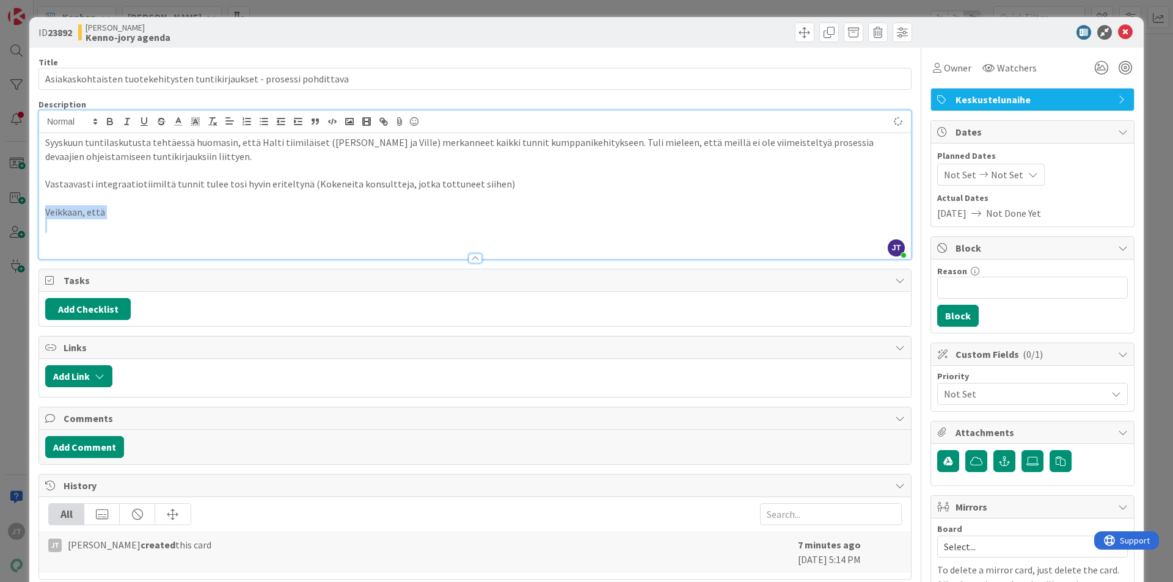
click at [136, 209] on p "Veikkaan, että" at bounding box center [474, 212] width 859 height 14
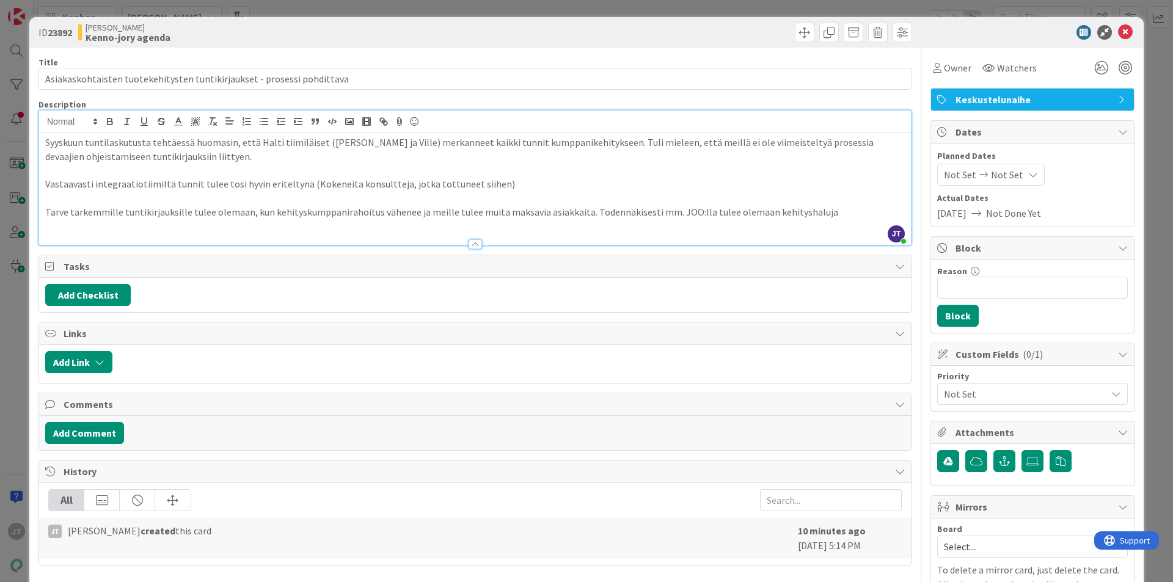
click at [620, 214] on p "Tarve tarkemmille tuntikirjauksille tulee olemaan, kun kehityskumppanirahoitus …" at bounding box center [474, 212] width 859 height 14
click at [810, 222] on p at bounding box center [474, 226] width 859 height 14
click at [806, 205] on p "Tarve tarkemmille tuntikirjauksille tulee olemaan, kun kehityskumppanirahoitus …" at bounding box center [474, 212] width 859 height 14
click at [832, 208] on p "Tarve tarkemmille tuntikirjauksille tulee olemaan, kun kehityskumppanirahoitus …" at bounding box center [474, 212] width 859 height 14
click at [834, 208] on p "Tarve tarkemmille tuntikirjauksille tulee olemaan, kun kehityskumppanirahoitus …" at bounding box center [474, 212] width 859 height 14
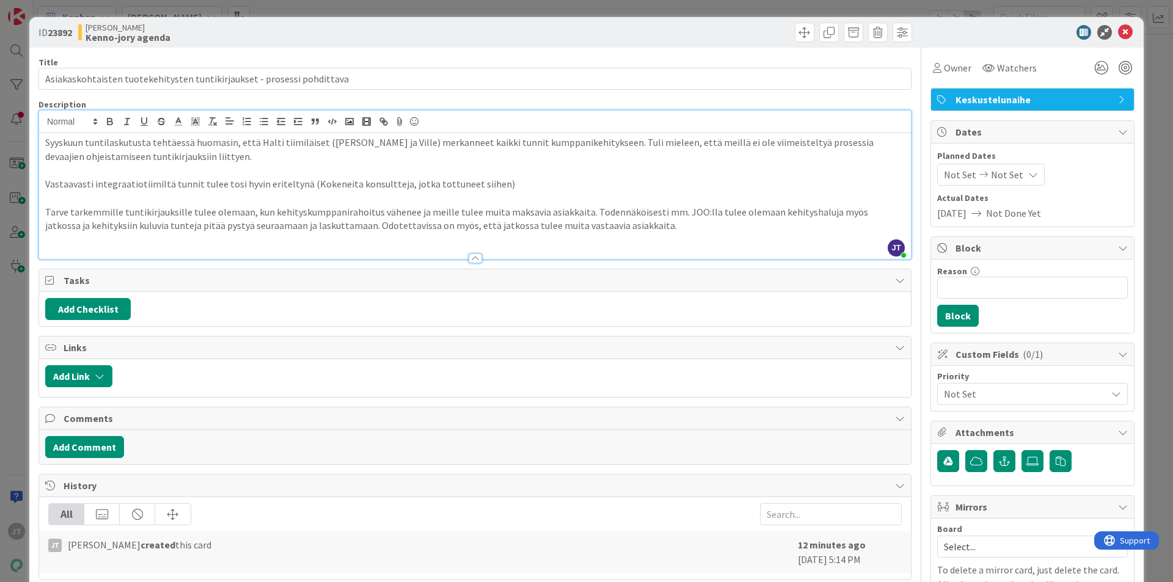
click at [335, 150] on p "Syyskuun tuntilaskutusta tehtäessä huomasin, että Halti tiimiläiset ([PERSON_NA…" at bounding box center [474, 149] width 859 height 27
click at [751, 146] on p "Syyskuun tuntilaskutusta tehtäessä huomasin, että Halti tiimiläiset ([PERSON_NA…" at bounding box center [474, 149] width 859 height 27
click at [531, 186] on p "Vastaavasti integraatiotiimiltä tunnit tulee tosi hyvin eriteltynä (Kokeneita k…" at bounding box center [474, 184] width 859 height 14
click at [483, 183] on p "Vastaavasti integraatiotiimiltä tunnit tulee tosi hyvin eriteltynä (Kokeneita k…" at bounding box center [474, 184] width 859 height 14
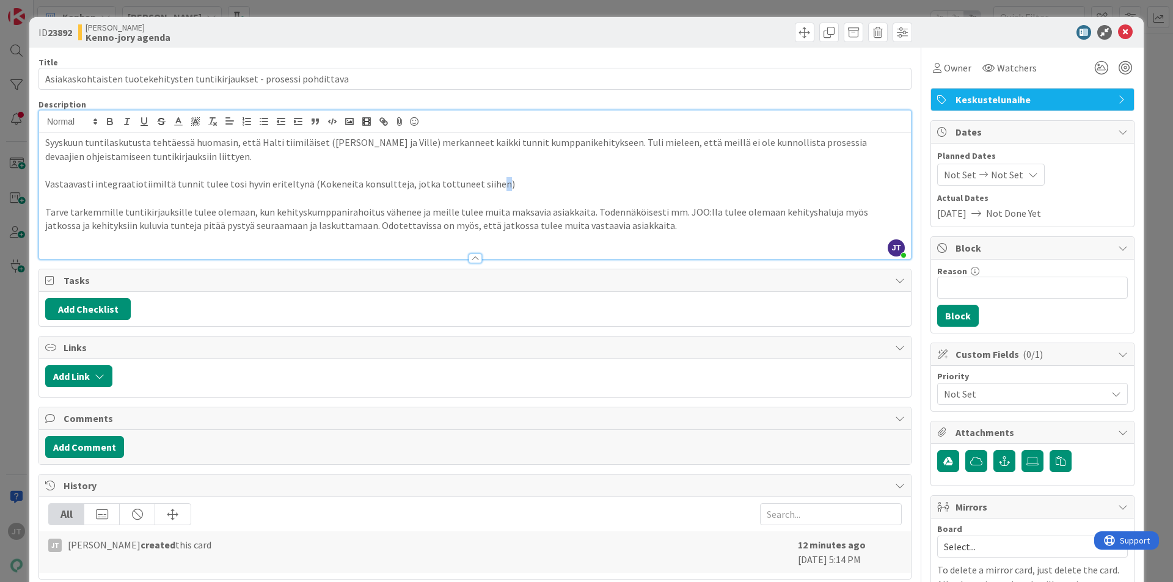
click at [477, 184] on p "Vastaavasti integraatiotiimiltä tunnit tulee tosi hyvin eriteltynä (Kokeneita k…" at bounding box center [474, 184] width 859 height 14
click at [484, 188] on p "Vastaavasti integraatiotiimiltä tunnit tulee tosi hyvin eriteltynä (Kokeneita k…" at bounding box center [474, 184] width 859 height 14
click at [524, 183] on p "Vastaavasti integraatiotiimiltä tunnit tulee tosi hyvin eriteltynä (Kokeneita k…" at bounding box center [474, 184] width 859 height 14
click at [481, 183] on p "Vastaavasti integraatiotiimiltä tunnit tulee tosi hyvin eriteltynä (Kokeneita k…" at bounding box center [474, 184] width 859 height 14
click at [683, 234] on p at bounding box center [474, 240] width 859 height 14
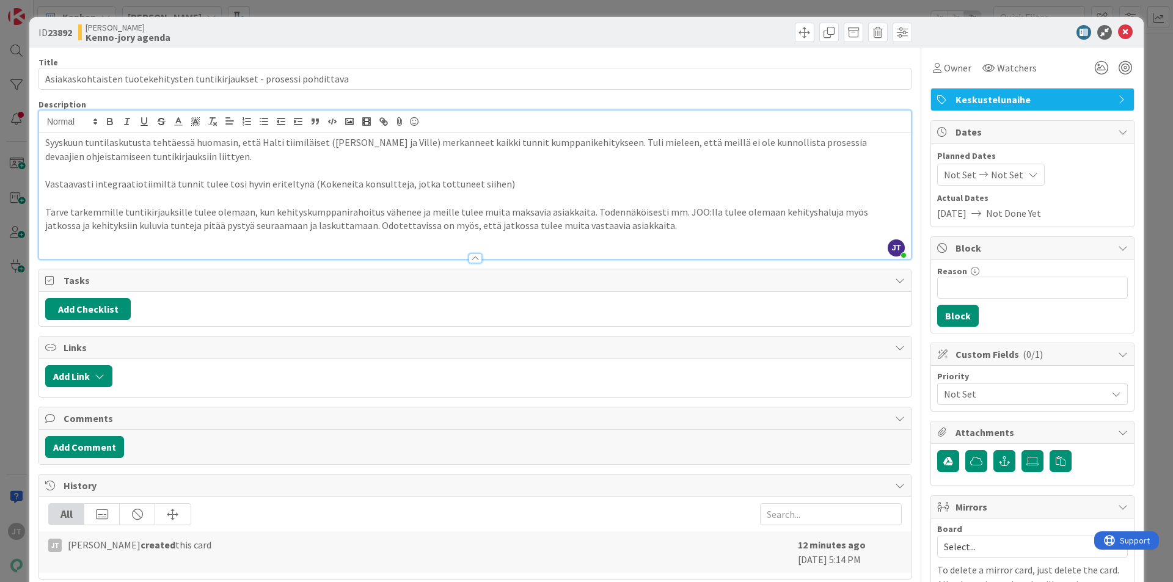
click at [674, 226] on p "Tarve tarkemmille tuntikirjauksille tulee olemaan, kun kehityskumppanirahoitus …" at bounding box center [474, 218] width 859 height 27
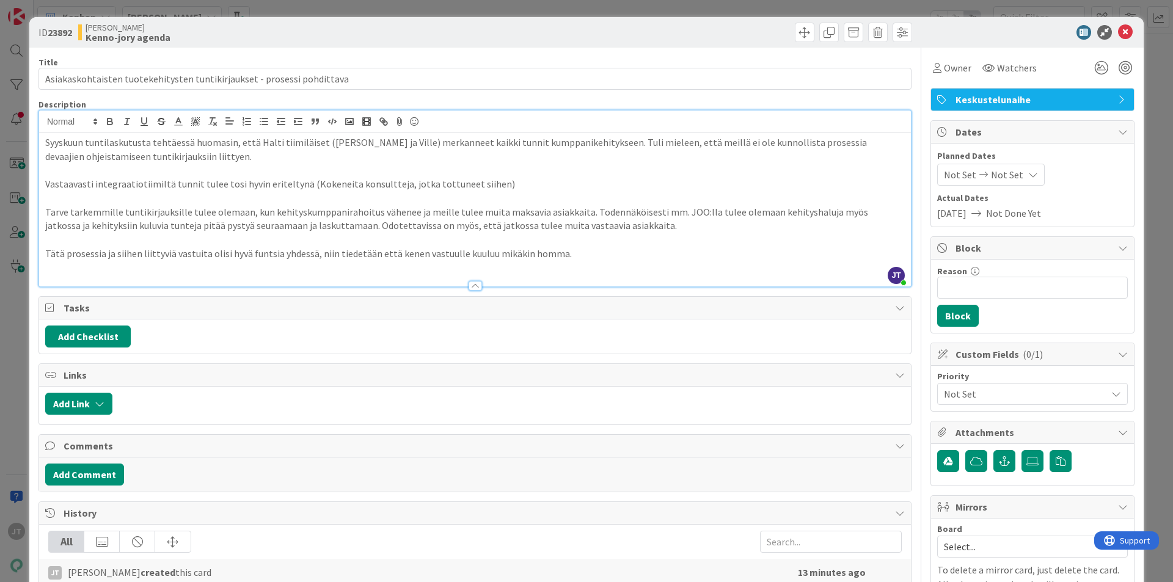
drag, startPoint x: 550, startPoint y: 253, endPoint x: 556, endPoint y: 257, distance: 6.6
click at [553, 253] on p "Tätä prosessia ja siihen liittyviä vastuita olisi hyvä funtsia yhdessä, niin ti…" at bounding box center [474, 254] width 859 height 14
click at [556, 257] on p "Tätä prosessia ja siihen liittyviä vastuita olisi hyvä funtsia yhdessä, niin ti…" at bounding box center [474, 254] width 859 height 14
click at [562, 259] on p "Tätä prosessia ja siihen liittyviä vastuita olisi hyvä funtsia yhdessä, niin ti…" at bounding box center [474, 254] width 859 height 14
click at [658, 264] on p at bounding box center [474, 267] width 859 height 14
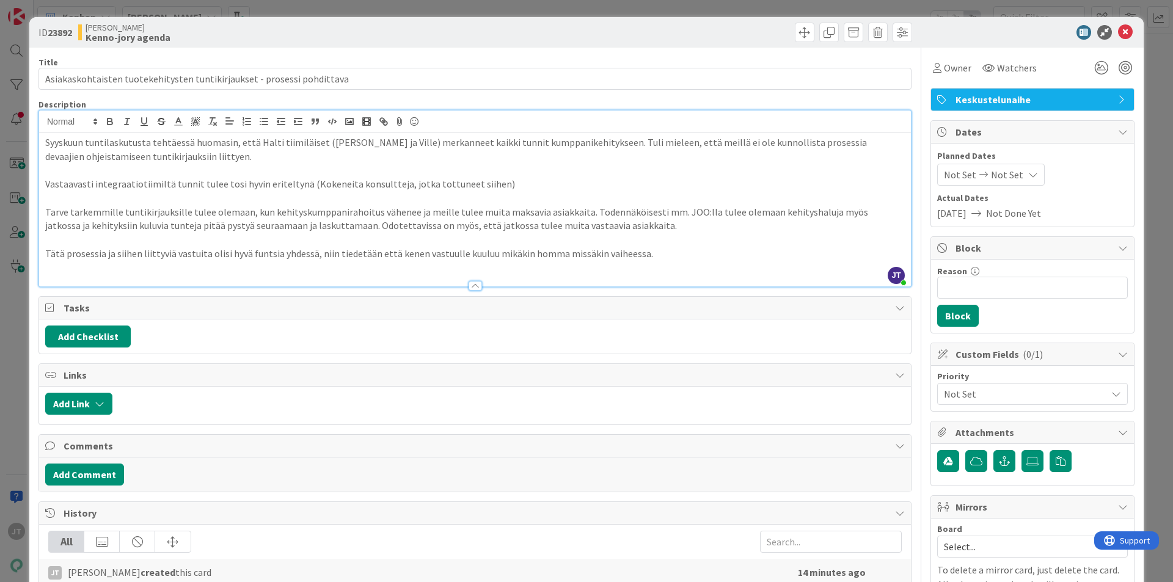
click at [654, 246] on p at bounding box center [474, 240] width 859 height 14
click at [646, 248] on p "Tätä prosessia ja siihen liittyviä vastuita olisi hyvä funtsia yhdessä, niin ti…" at bounding box center [474, 254] width 859 height 14
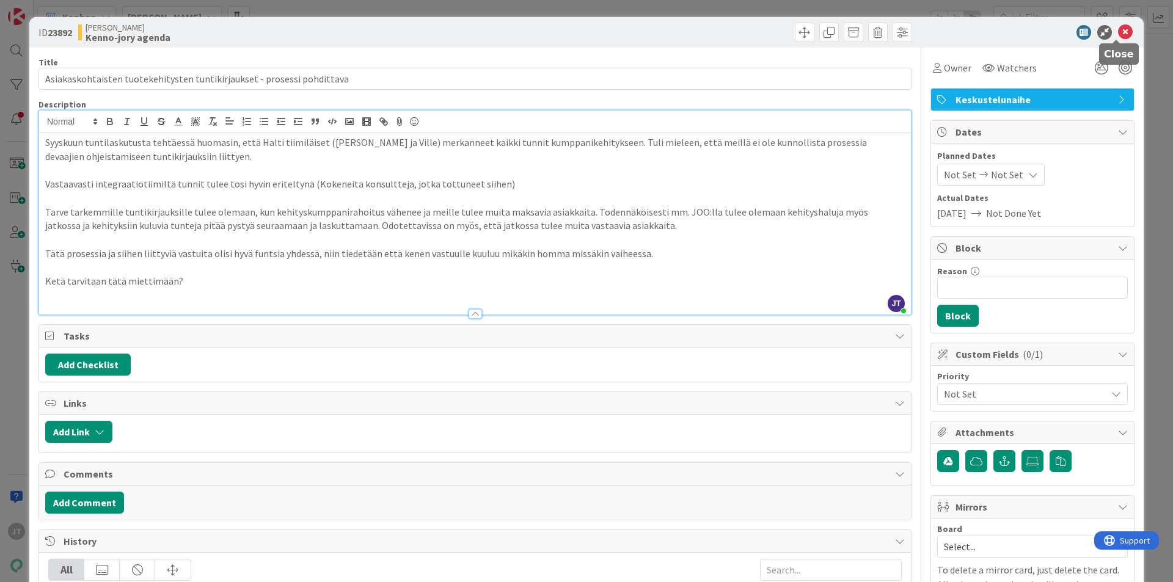
click at [1118, 31] on icon at bounding box center [1125, 32] width 15 height 15
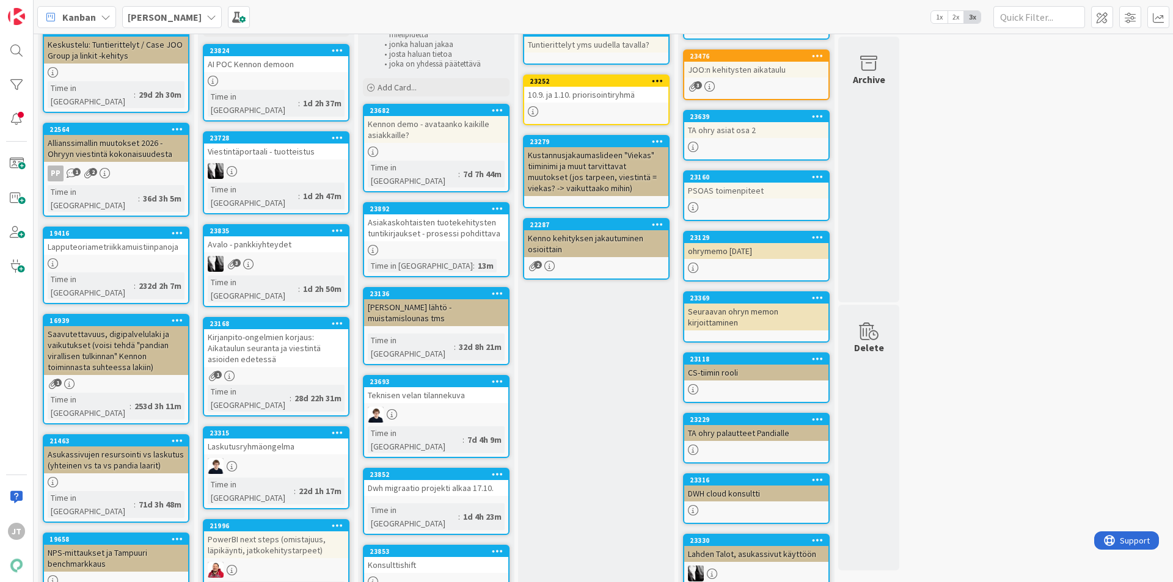
scroll to position [83, 0]
